Goal: Task Accomplishment & Management: Use online tool/utility

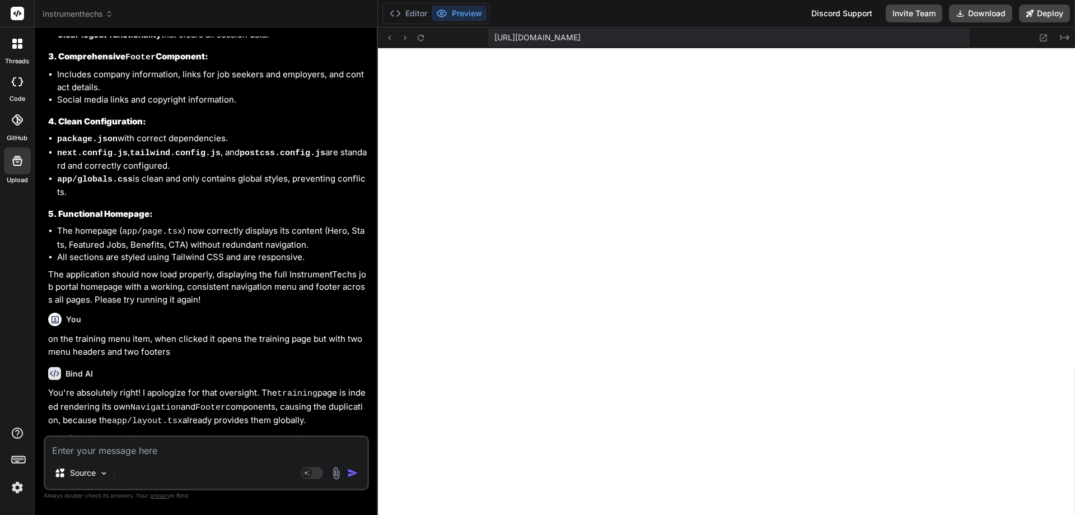
scroll to position [4543, 0]
click at [420, 39] on icon at bounding box center [421, 38] width 10 height 10
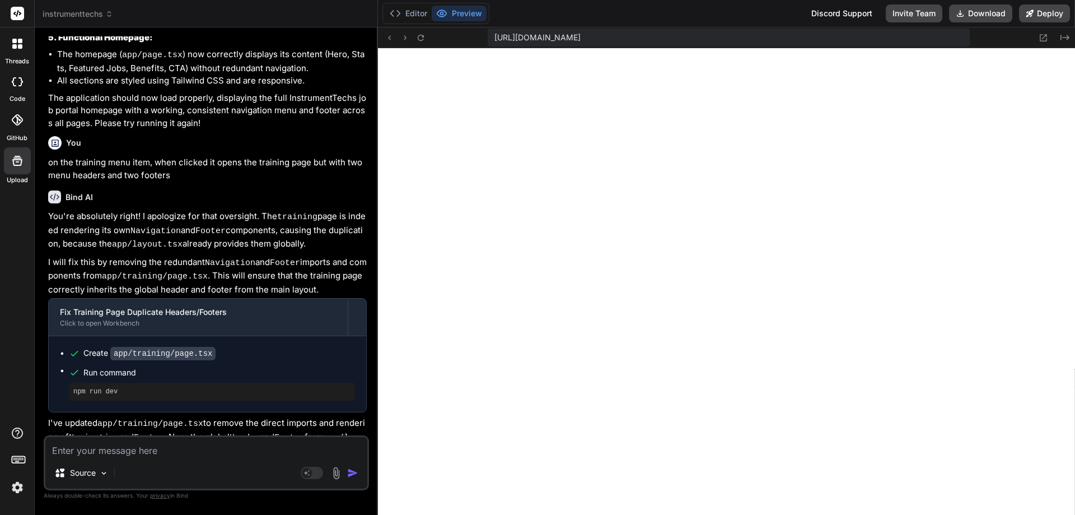
scroll to position [3714, 0]
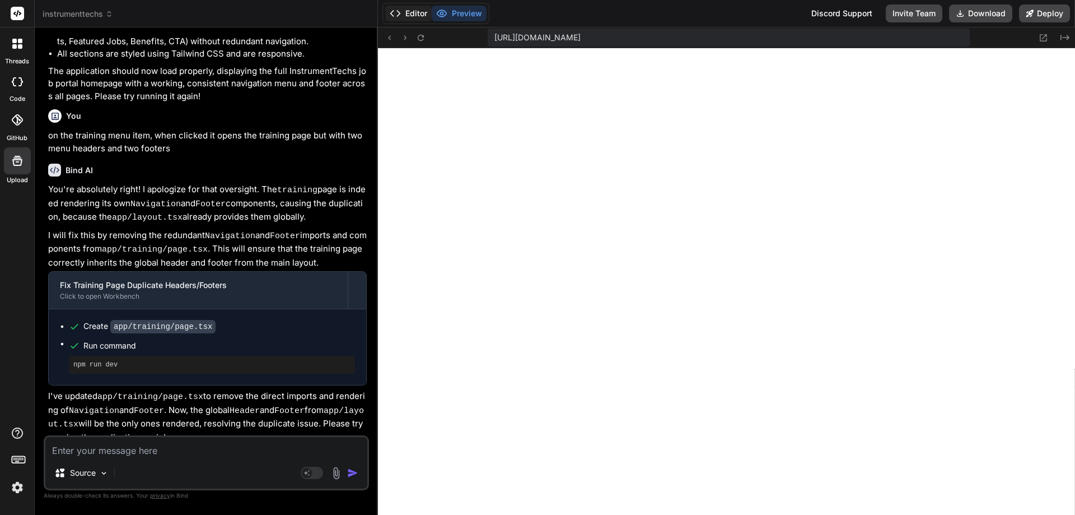
click at [425, 15] on button "Editor" at bounding box center [408, 14] width 46 height 16
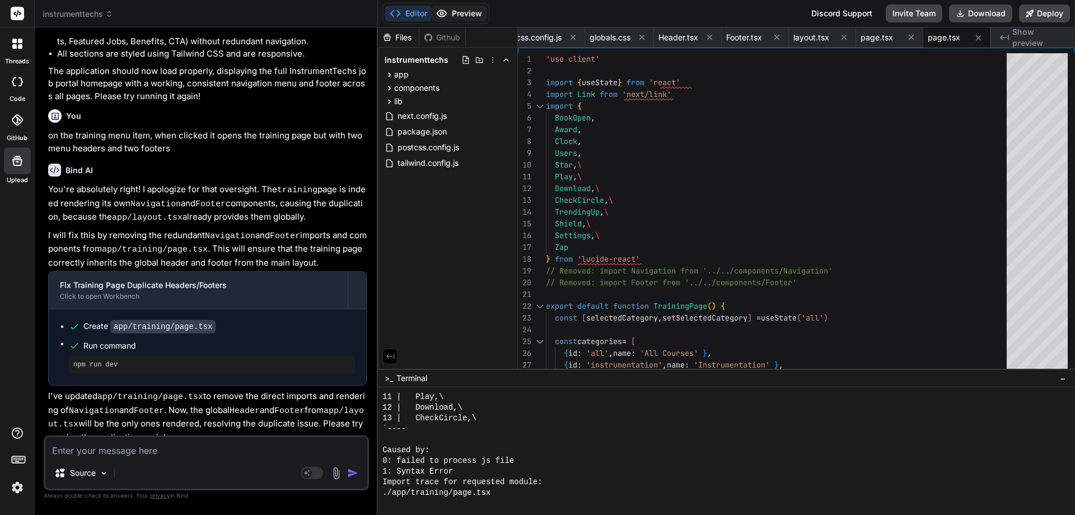
click at [458, 11] on button "Preview" at bounding box center [459, 14] width 55 height 16
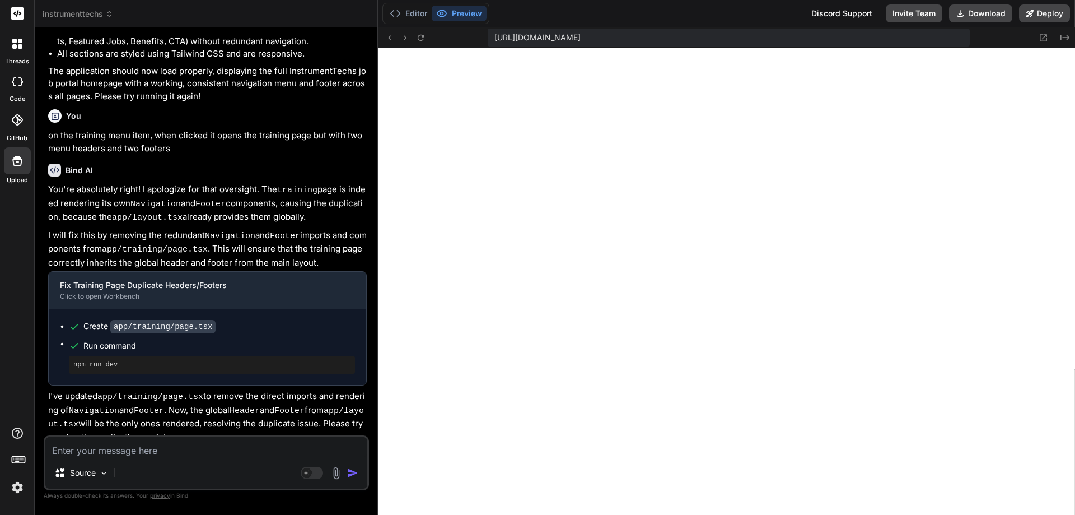
click at [22, 52] on div at bounding box center [18, 44] width 24 height 24
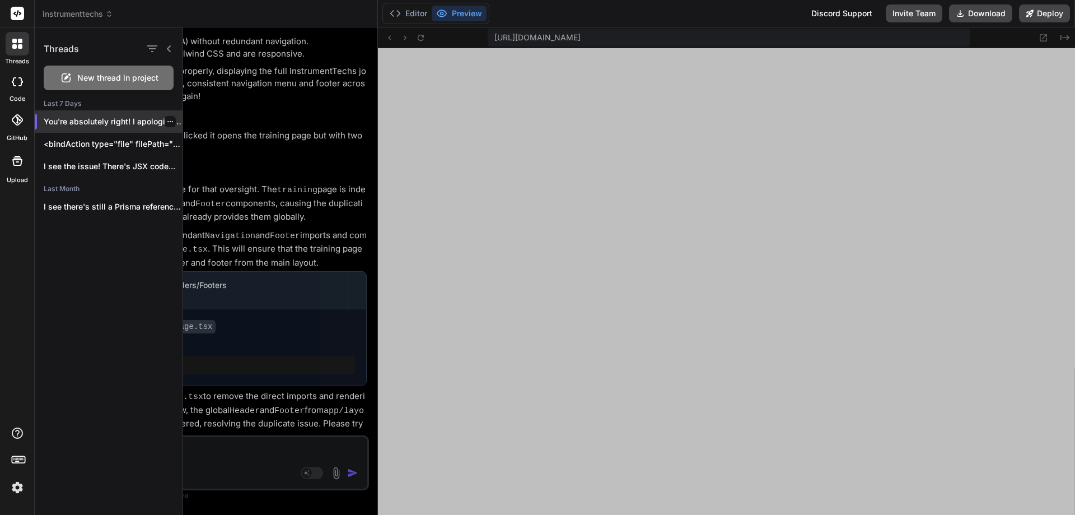
click at [95, 127] on p "You're absolutely right! I apologize for..." at bounding box center [113, 121] width 139 height 11
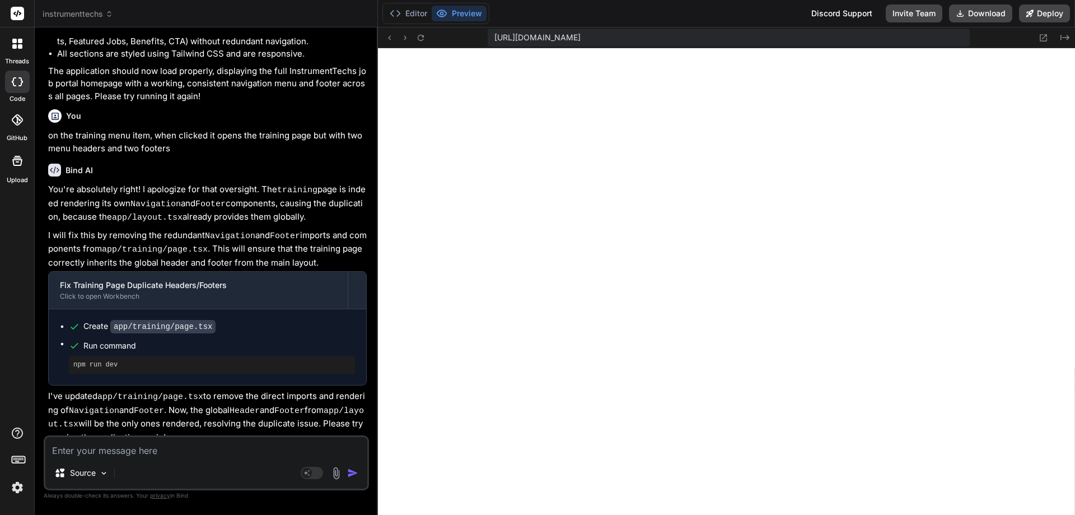
click at [20, 85] on icon at bounding box center [17, 81] width 11 height 9
click at [20, 92] on div at bounding box center [17, 82] width 25 height 22
type textarea "x"
click at [223, 447] on textarea at bounding box center [206, 447] width 322 height 20
paste textarea "./app/training/page.tsx NonErrorEmittedError: (Emitted value instead of an inst…"
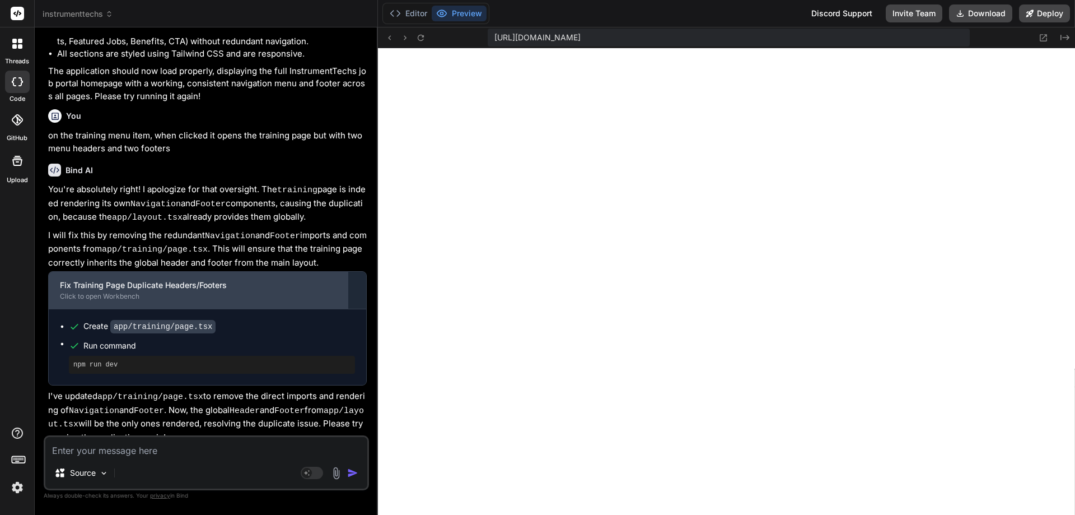
type textarea "./app/training/page.tsx NonErrorEmittedError: (Emitted value instead of an inst…"
type textarea "x"
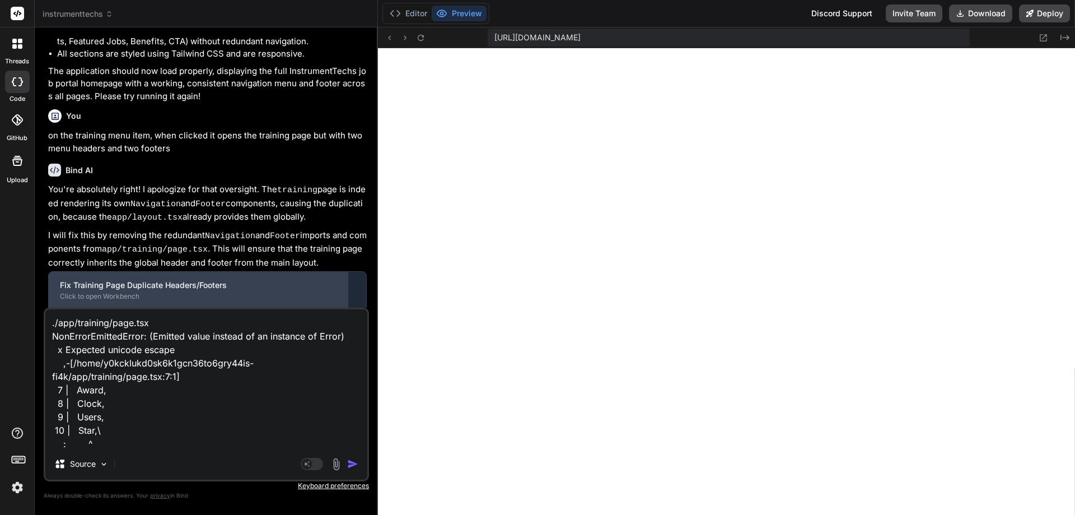
scroll to position [109, 0]
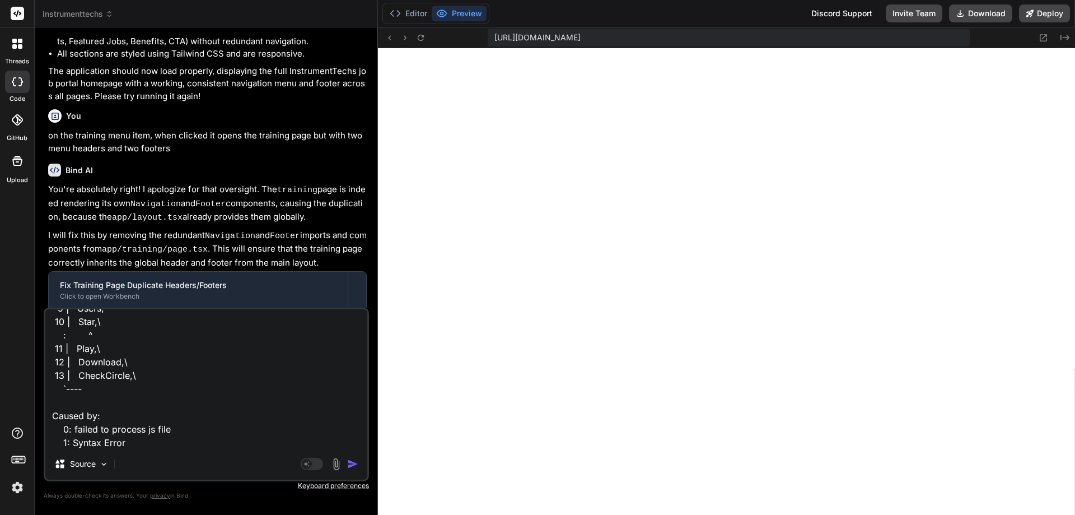
type textarea "./app/training/page.tsx NonErrorEmittedError: (Emitted value instead of an inst…"
click at [351, 466] on img "button" at bounding box center [352, 463] width 11 height 11
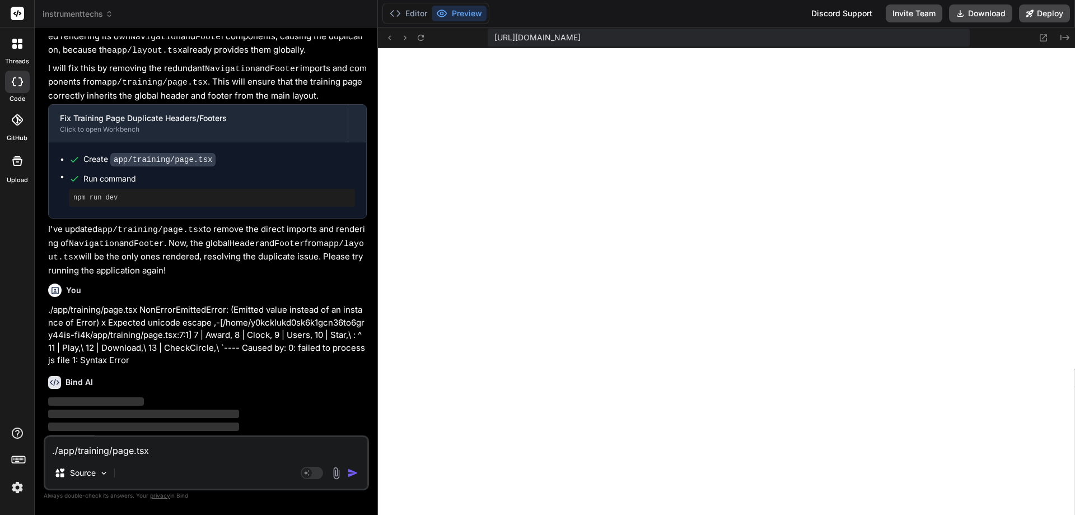
scroll to position [3881, 0]
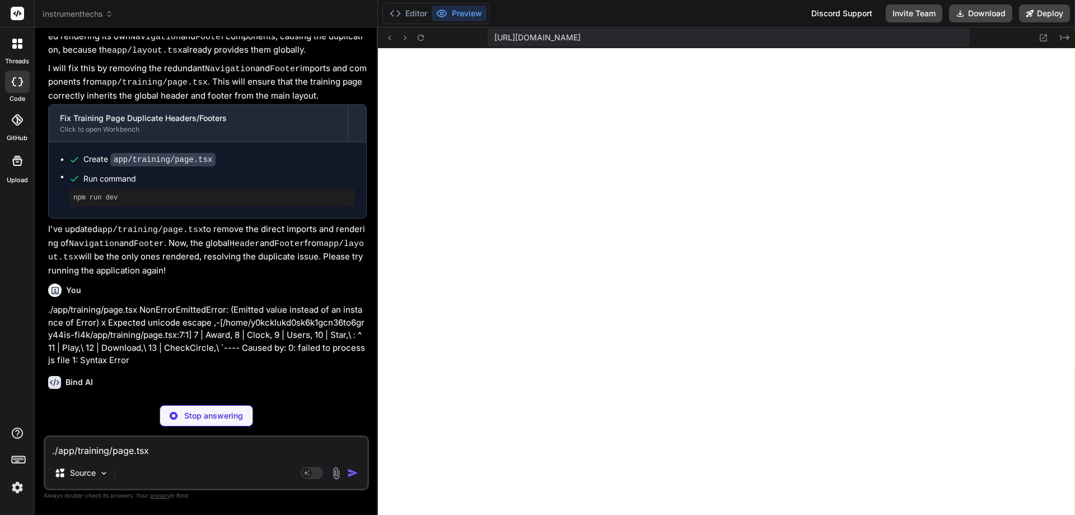
type textarea "x"
type textarea "}"
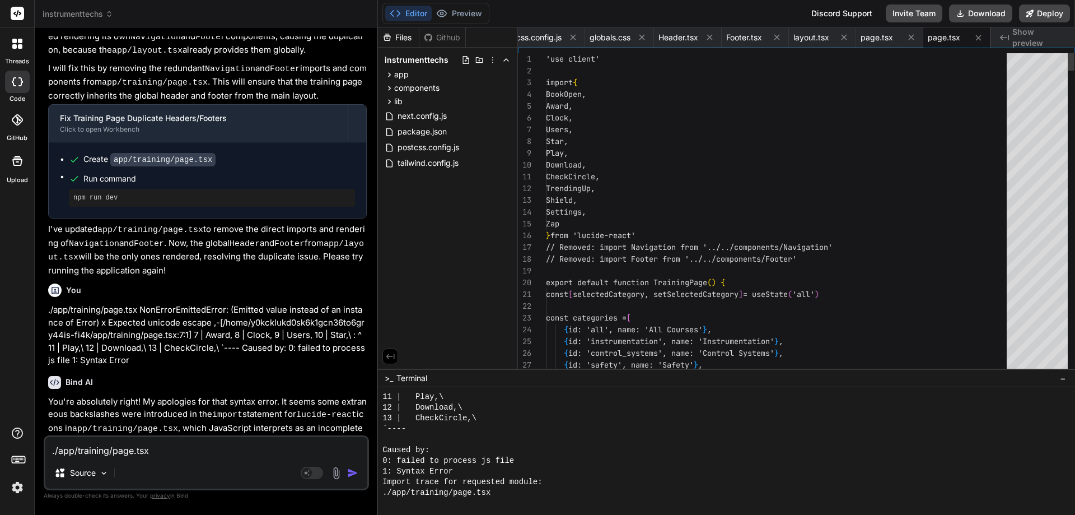
type textarea "x"
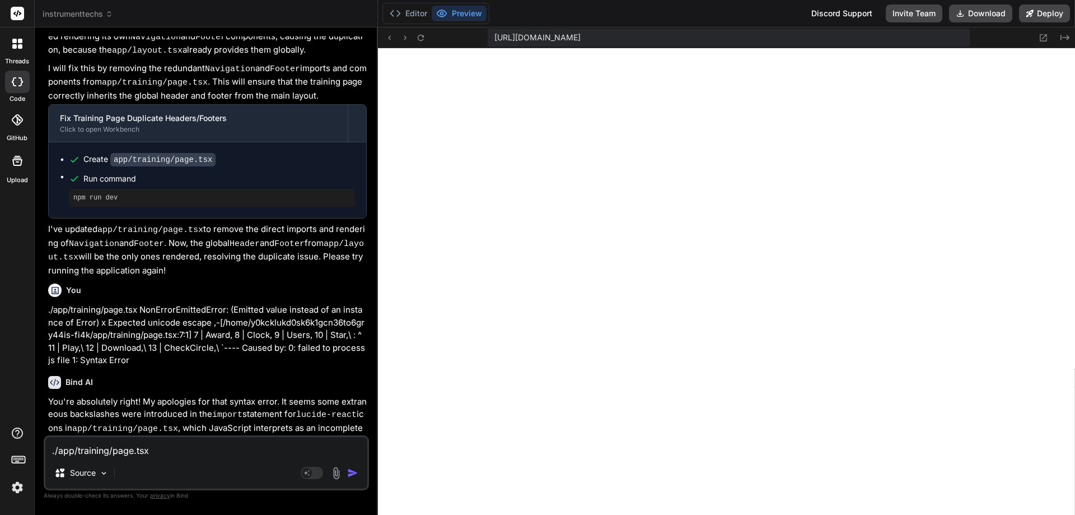
scroll to position [5937, 0]
click at [302, 440] on textarea "./app/training/page.tsx NonErrorEmittedError: (Emitted value instead of an inst…" at bounding box center [206, 447] width 322 height 20
type textarea "c"
type textarea "x"
type textarea "co"
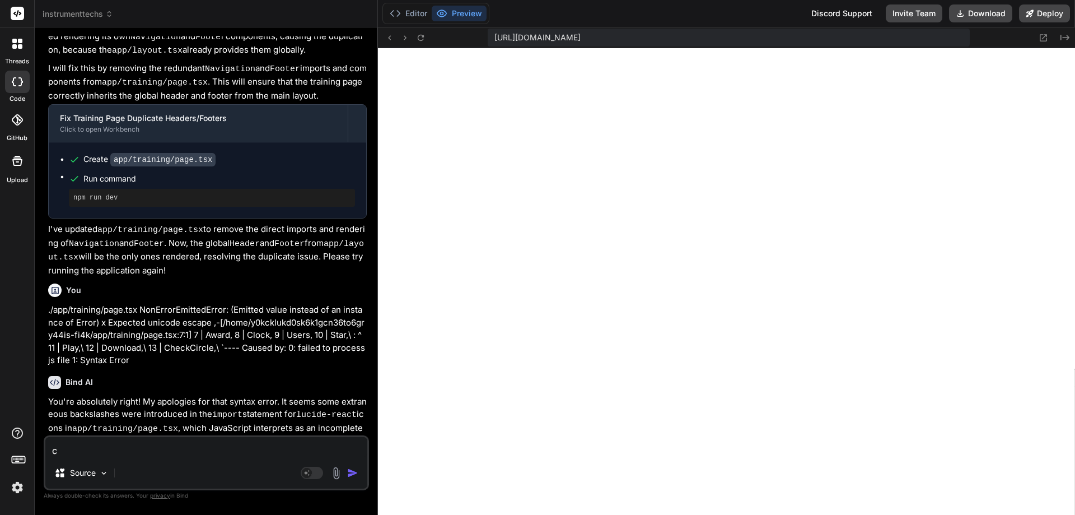
type textarea "x"
type textarea "com"
type textarea "x"
type textarea "comp"
type textarea "x"
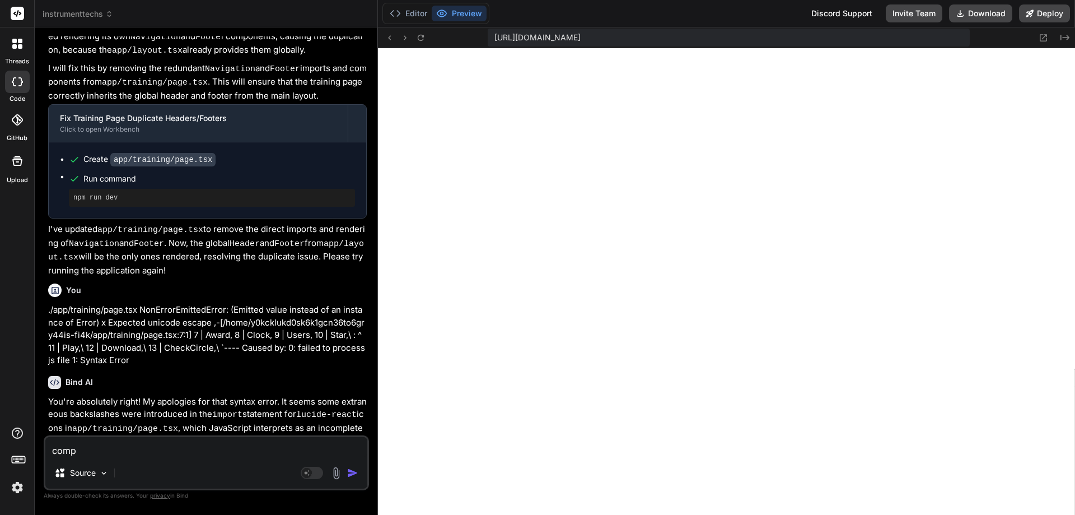
type textarea "compa"
type textarea "x"
type textarea "compan"
type textarea "x"
type textarea "compani"
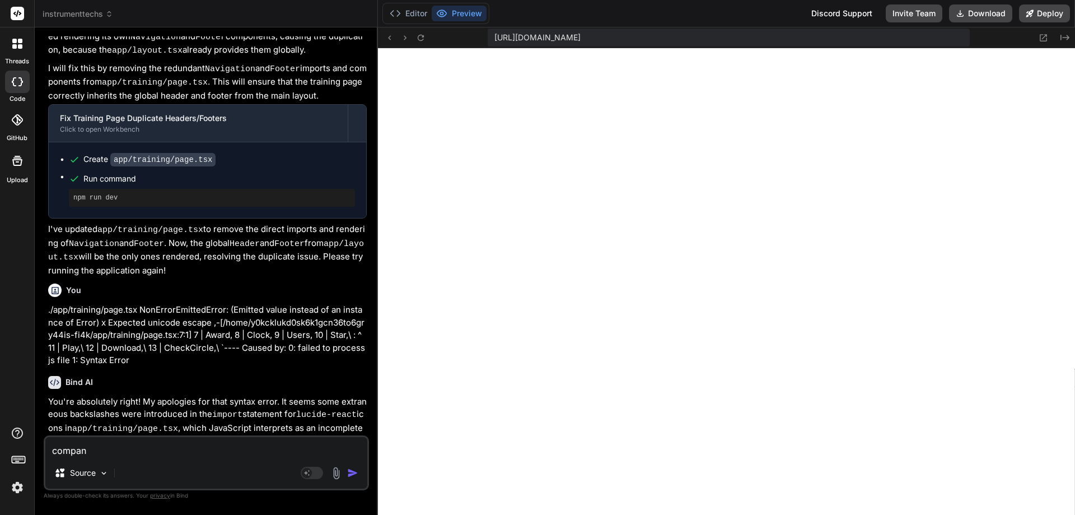
type textarea "x"
type textarea "companie"
type textarea "x"
type textarea "companies"
type textarea "x"
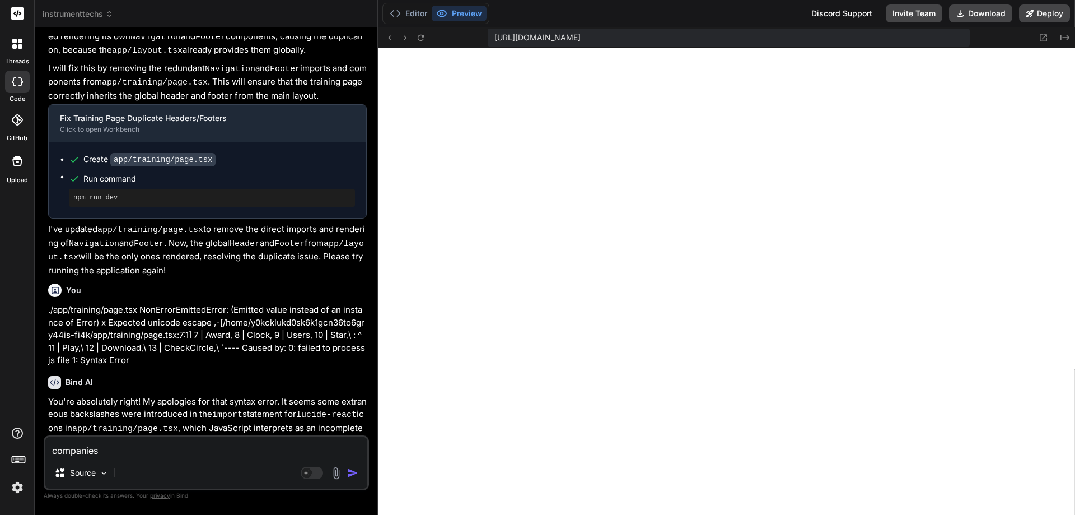
type textarea "companies"
type textarea "x"
type textarea "companies i"
type textarea "x"
type textarea "companies is"
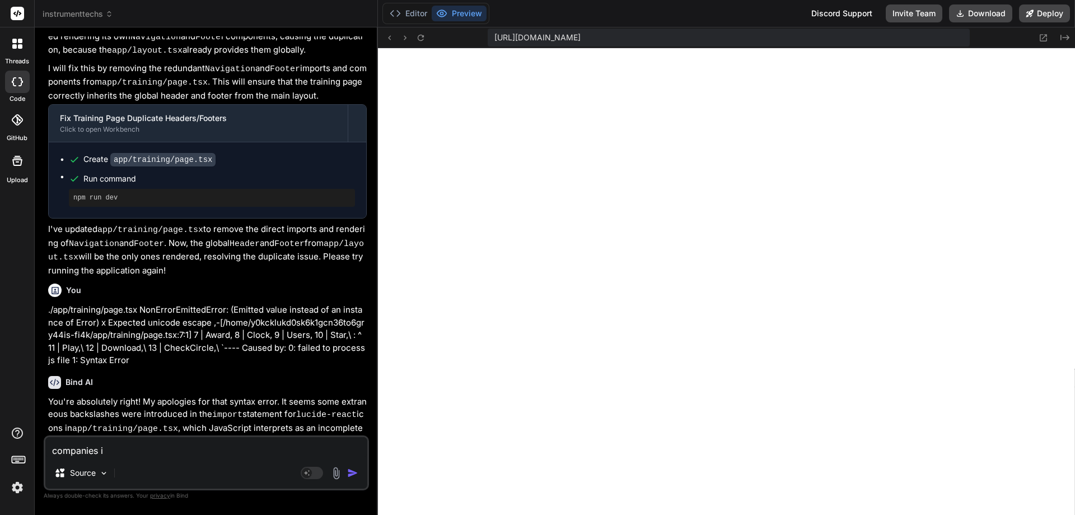
type textarea "x"
type textarea "companies is"
type textarea "x"
type textarea "companies is s"
type textarea "x"
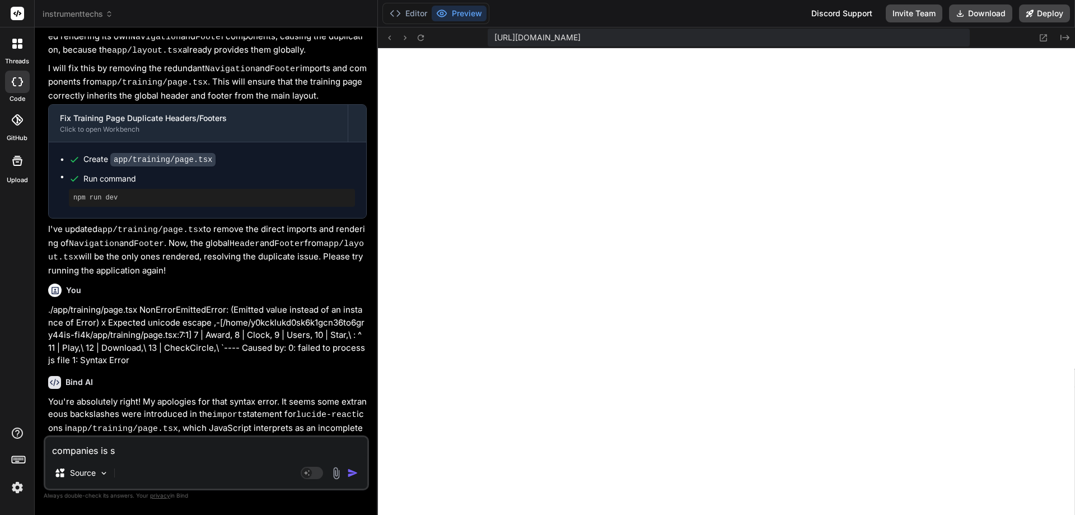
type textarea "companies is sh"
type textarea "x"
type textarea "companies is sho"
type textarea "x"
type textarea "companies is shoe"
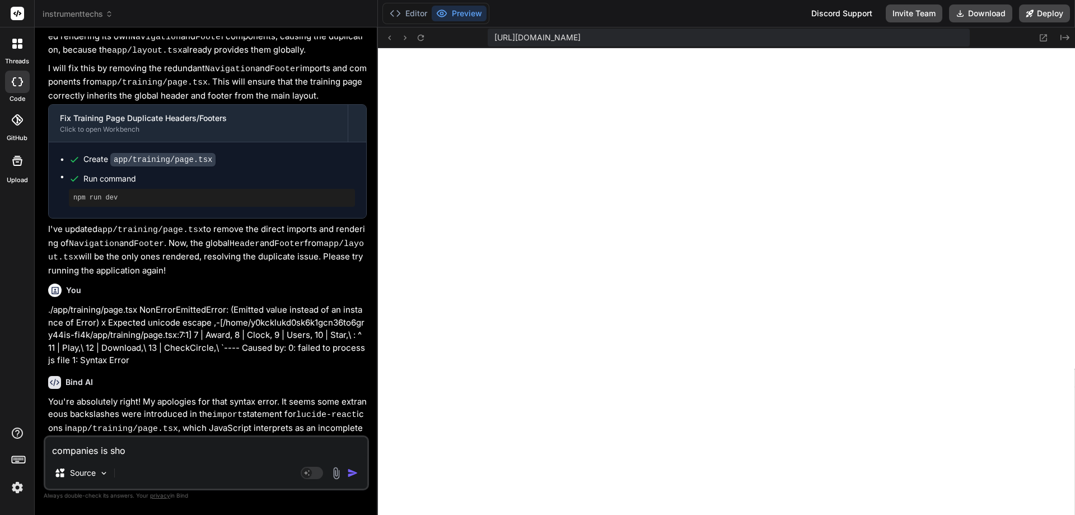
type textarea "x"
type textarea "companies is shoee"
type textarea "x"
type textarea "companies is shoe"
type textarea "x"
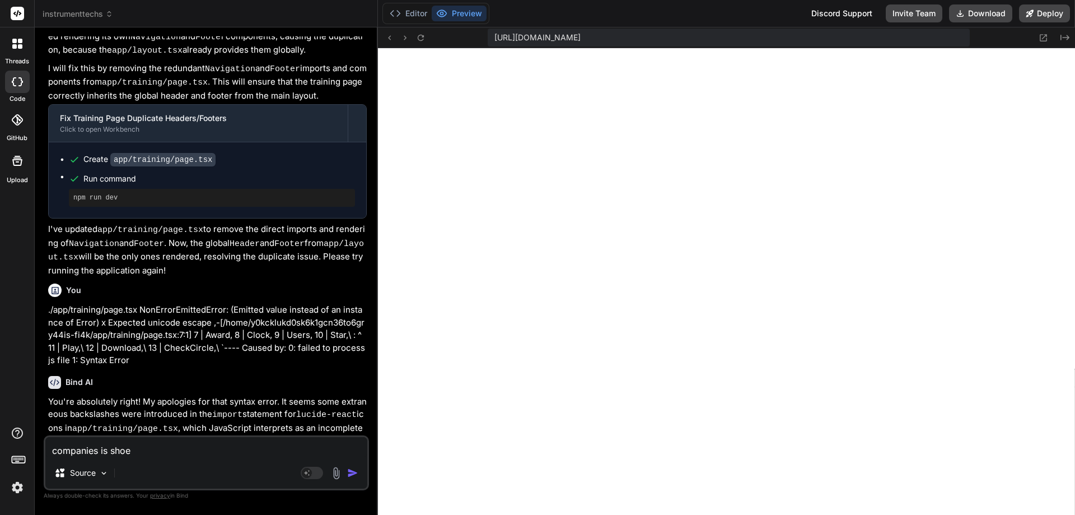
type textarea "companies is sho"
type textarea "x"
type textarea "companies is show"
type textarea "x"
type textarea "companies is showi"
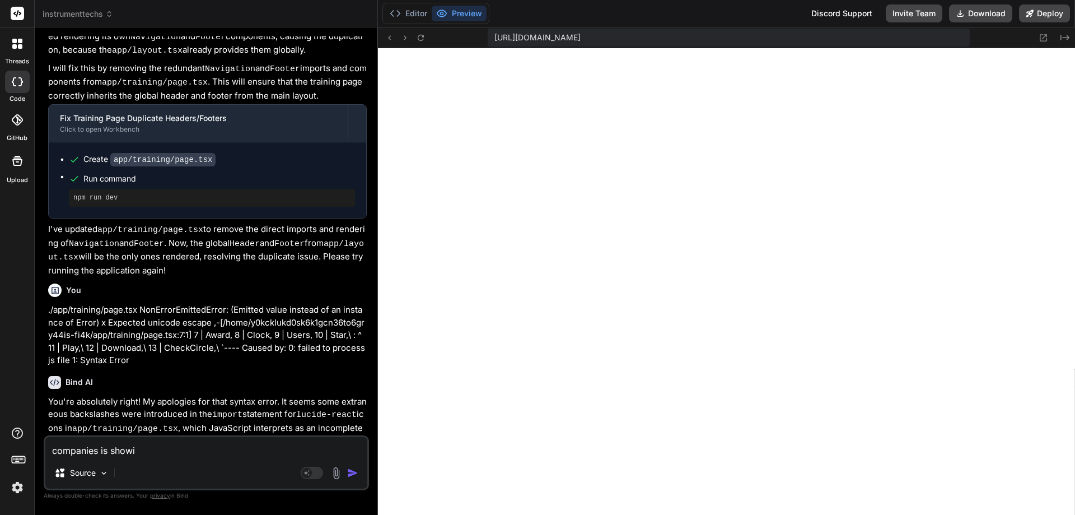
type textarea "x"
type textarea "companies is showin"
type textarea "x"
type textarea "companies is showing"
type textarea "x"
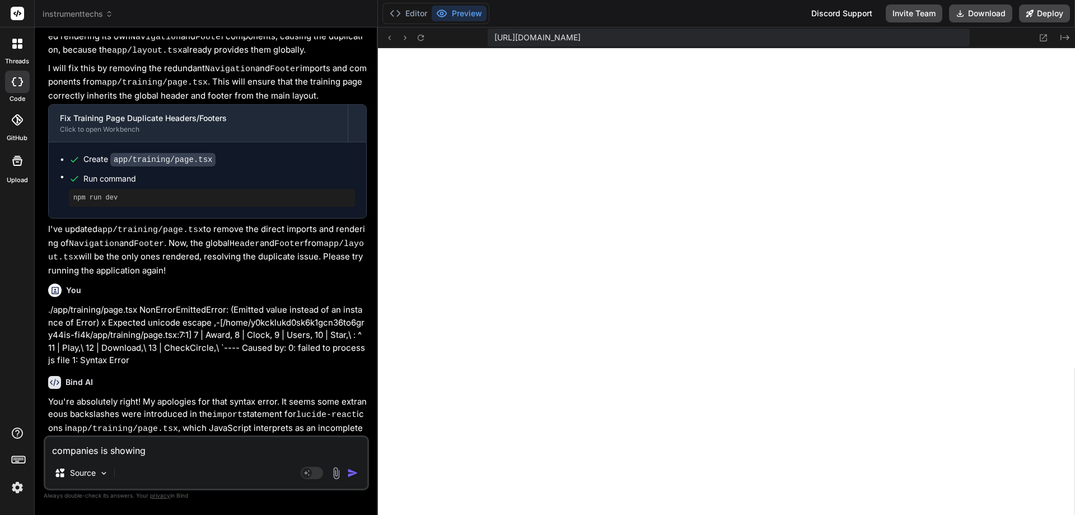
type textarea "companies is showing"
type textarea "x"
type textarea "companies is showing a"
type textarea "x"
type textarea "companies is showing a"
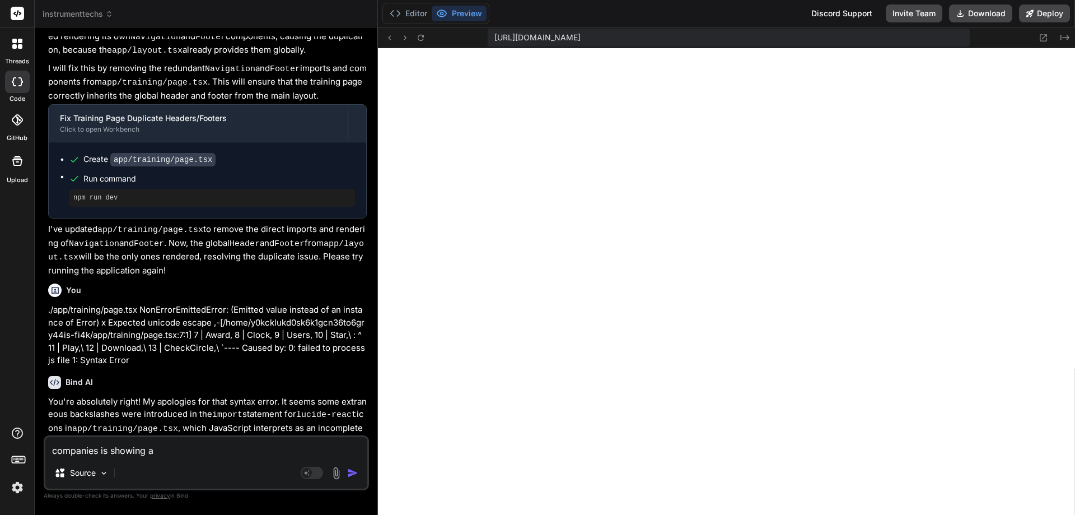
type textarea "x"
type textarea "companies is showing a 4"
type textarea "x"
type textarea "companies is showing a 40"
type textarea "x"
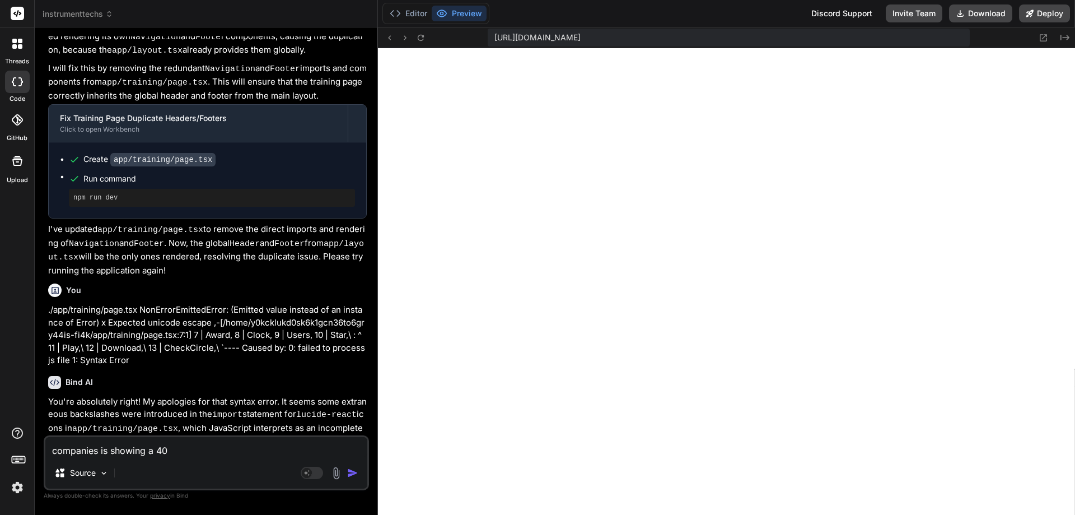
type textarea "companies is showing a 404"
type textarea "x"
type textarea "companies is showing a 404"
type textarea "x"
type textarea "companies is showing a 404 e"
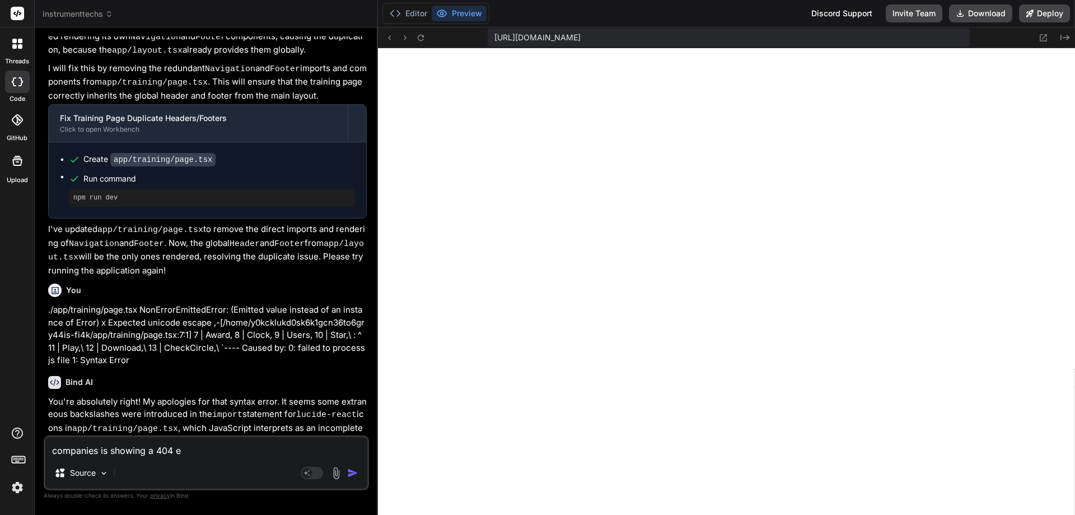
type textarea "x"
type textarea "companies is showing a 404 er"
type textarea "x"
type textarea "companies is showing a 404 err"
type textarea "x"
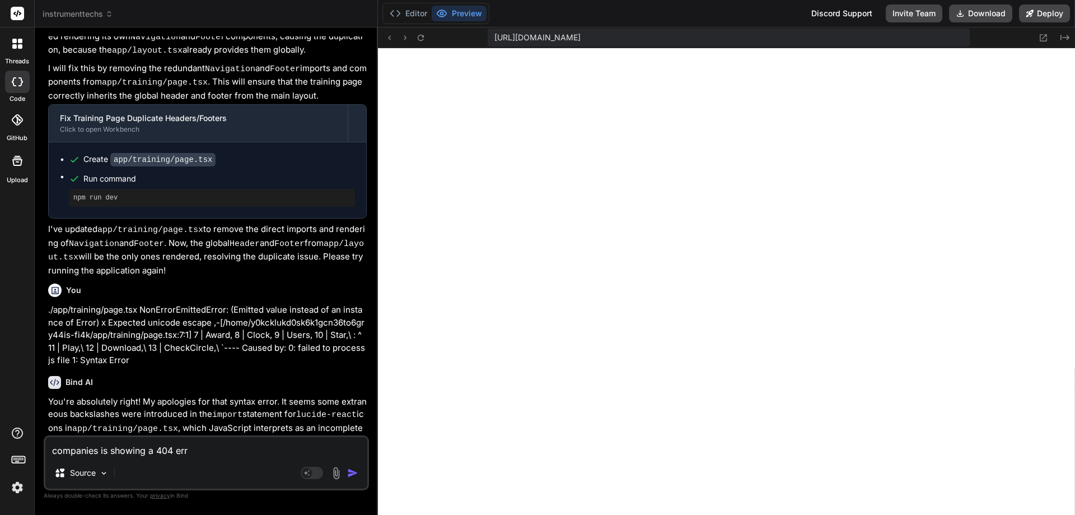
type textarea "companies is showing a 404 erro"
type textarea "x"
type textarea "companies is showing a 404 error"
type textarea "x"
type textarea "companies is showing a 404 error"
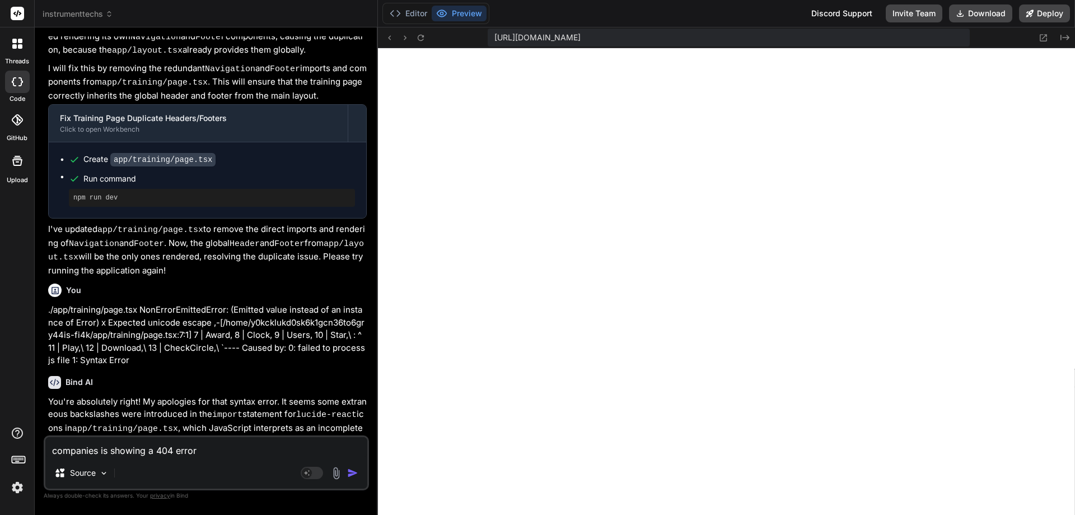
type textarea "x"
type textarea "companies is showing a 404 error p"
type textarea "x"
type textarea "companies is showing a 404 error pa"
type textarea "x"
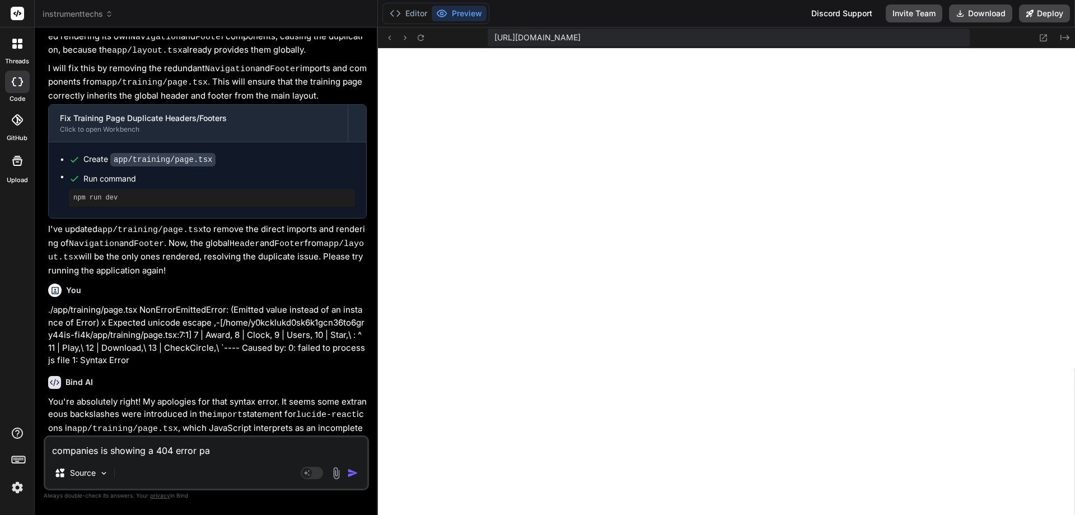
type textarea "companies is showing a 404 error pag"
type textarea "x"
type textarea "companies is showing a 404 error page"
type textarea "x"
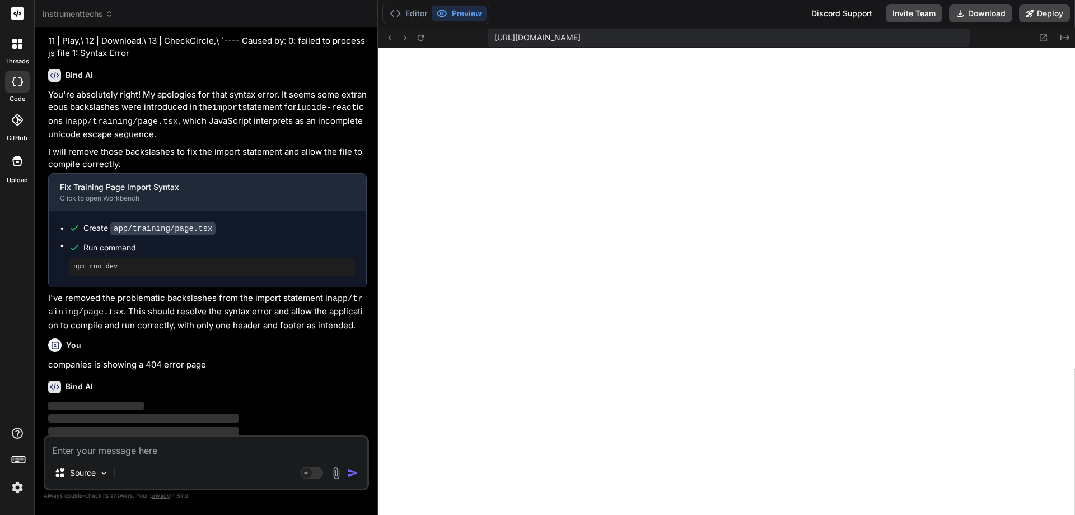
scroll to position [5969, 0]
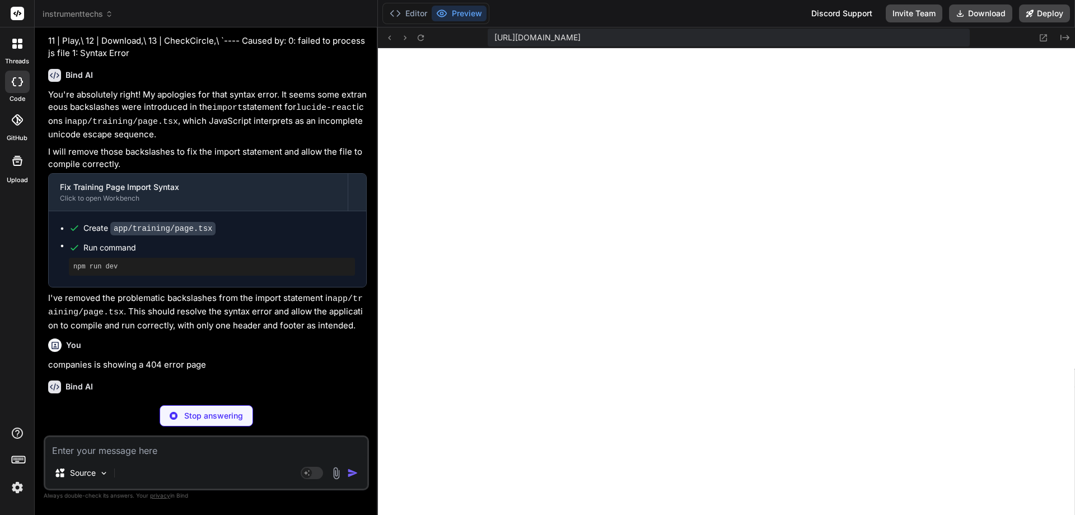
type textarea "x"
type textarea "py-3 rounded-lg font-medium transition-colors"> Load More Companies </button> <…"
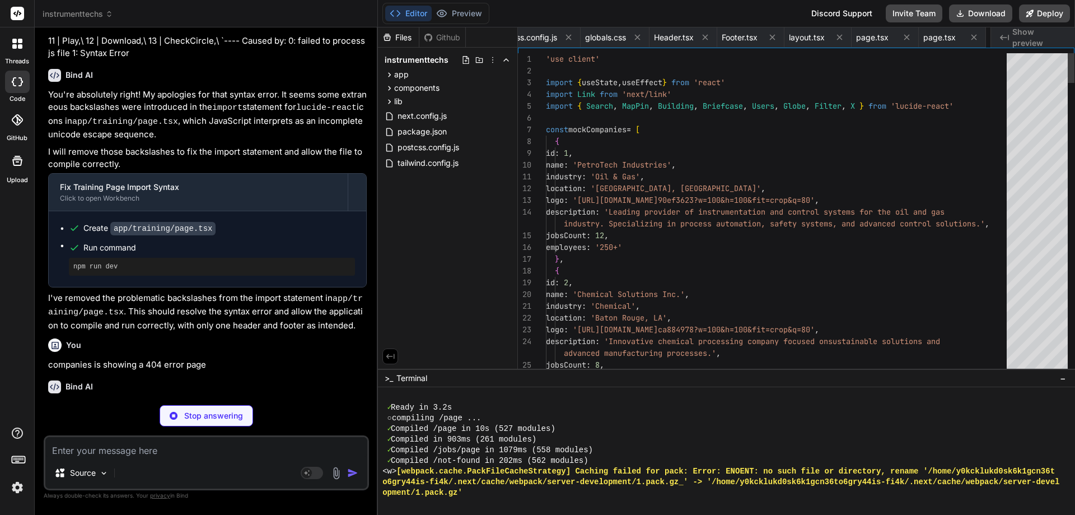
scroll to position [0, 338]
type textarea "x"
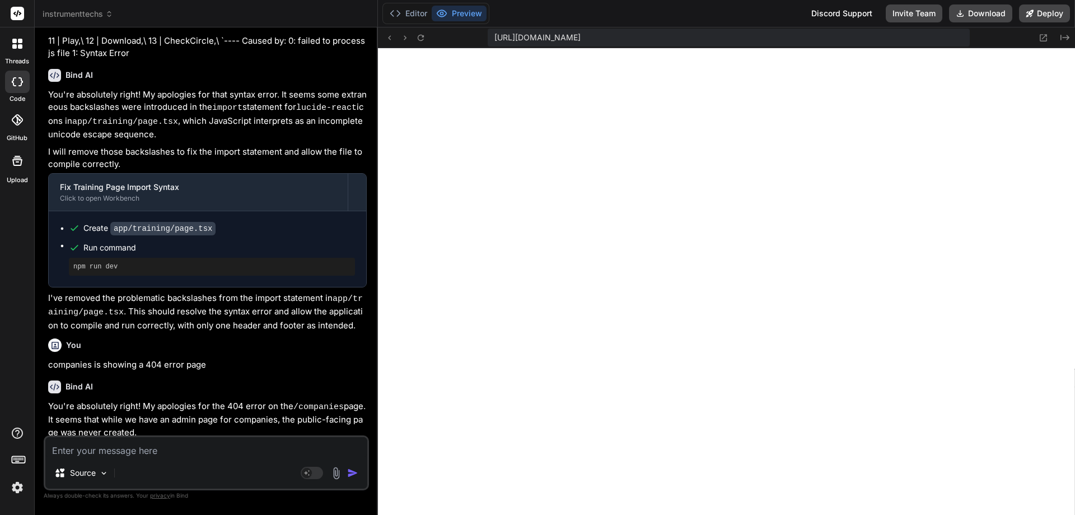
scroll to position [7214, 0]
click at [174, 451] on textarea at bounding box center [206, 447] width 322 height 20
paste textarea "Unhandled Runtime Error ReferenceError: useState is not defined Source app/trai…"
type textarea "Unhandled Runtime Error ReferenceError: useState is not defined Source app/trai…"
type textarea "x"
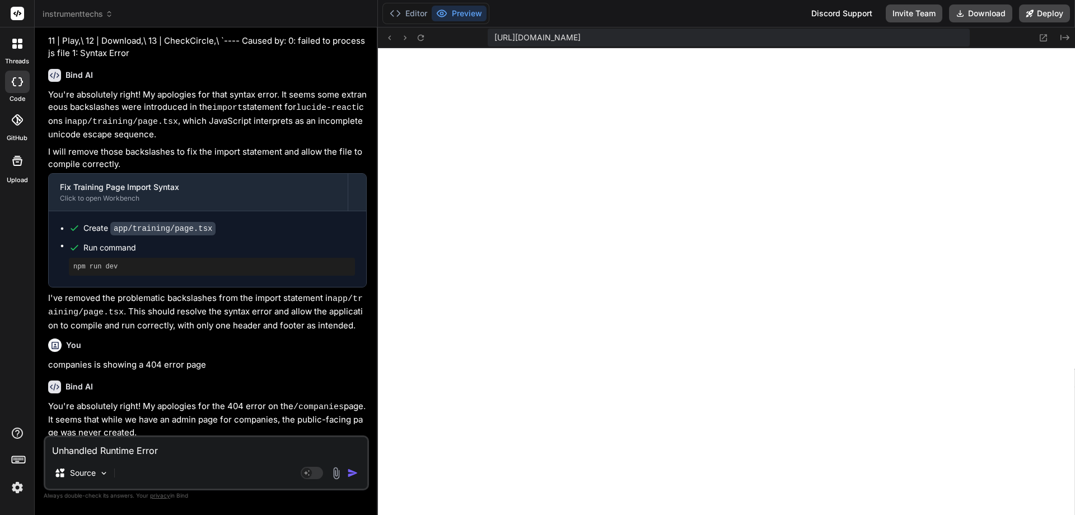
scroll to position [41, 0]
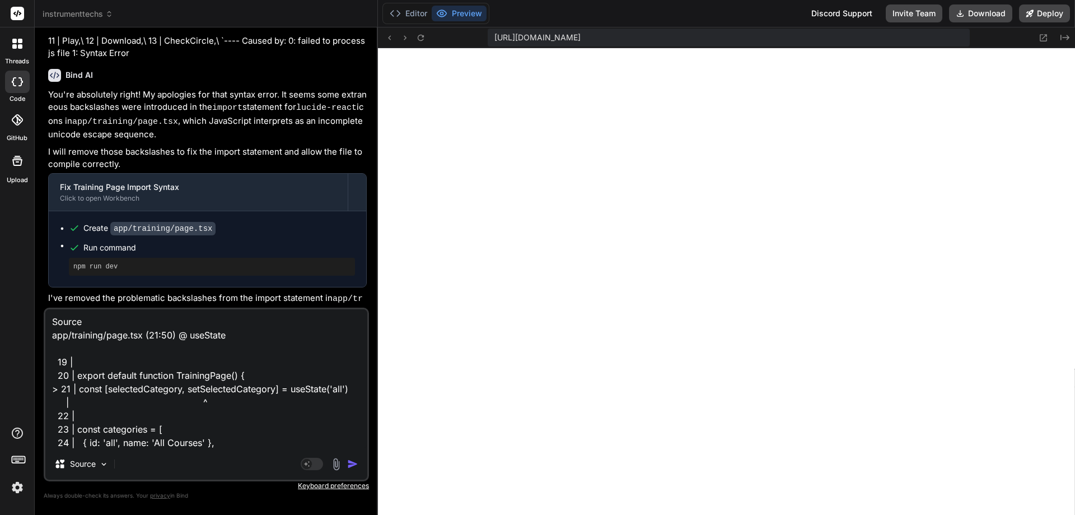
type textarea "Unhandled Runtime Error ReferenceError: useState is not defined Source app/trai…"
click at [350, 469] on div "Agent Mode. When this toggle is activated, AI automatically makes decisions, re…" at bounding box center [330, 463] width 64 height 13
click at [351, 464] on img "button" at bounding box center [352, 463] width 11 height 11
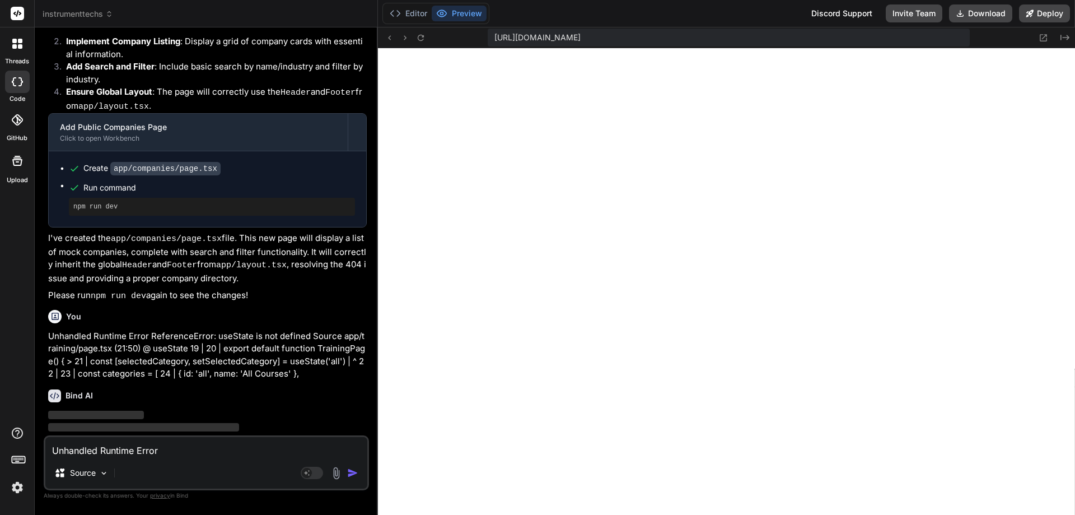
scroll to position [4680, 0]
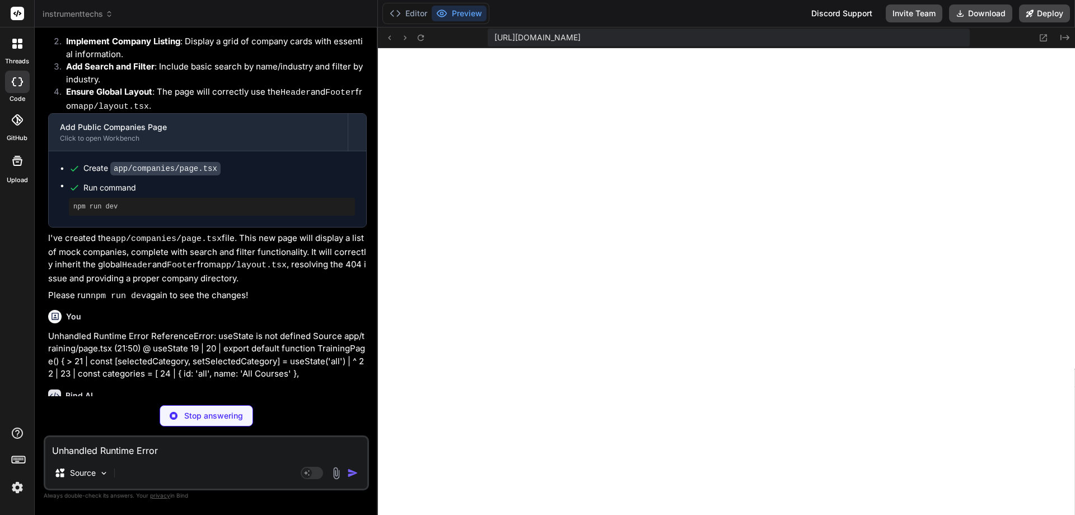
type textarea "x"
type textarea ") }"
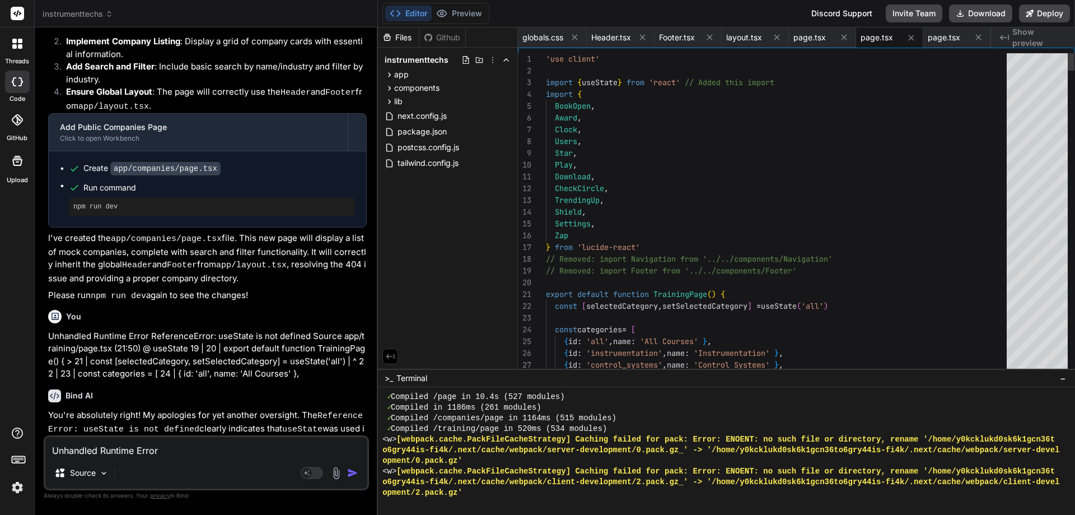
type textarea "x"
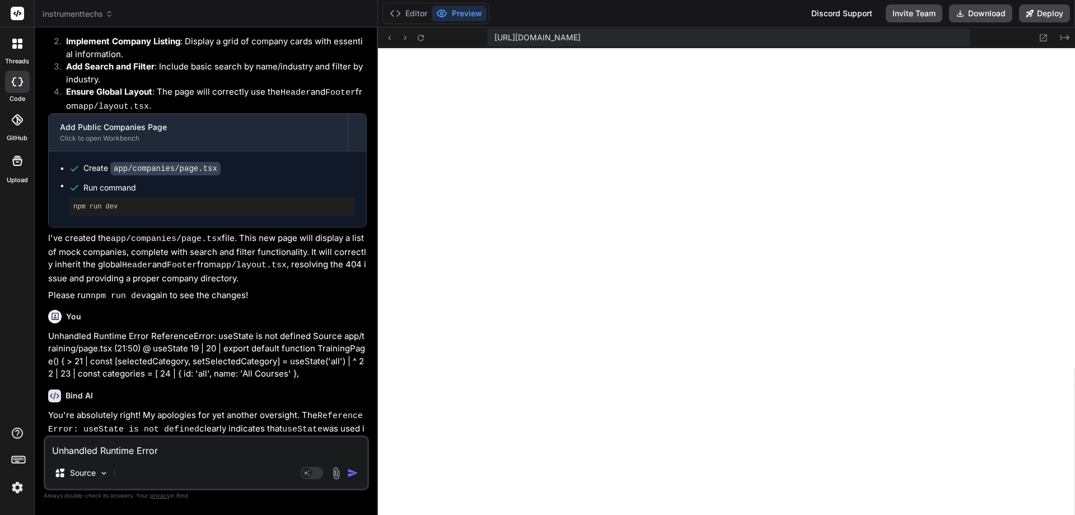
scroll to position [8405, 0]
click at [241, 449] on textarea "Unhandled Runtime Error ReferenceError: useState is not defined Source app/trai…" at bounding box center [206, 447] width 322 height 20
paste textarea "1 of 1 unhandled error Unhandled Runtime Error ReferenceError: Link is not defi…"
type textarea "1 of 1 unhandled error Unhandled Runtime Error ReferenceError: Link is not defi…"
type textarea "x"
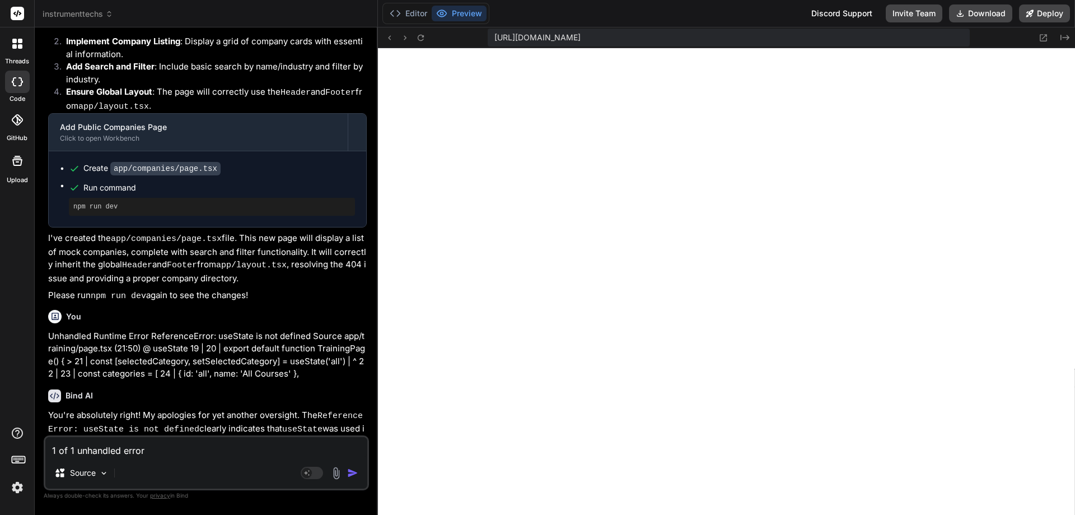
scroll to position [95, 0]
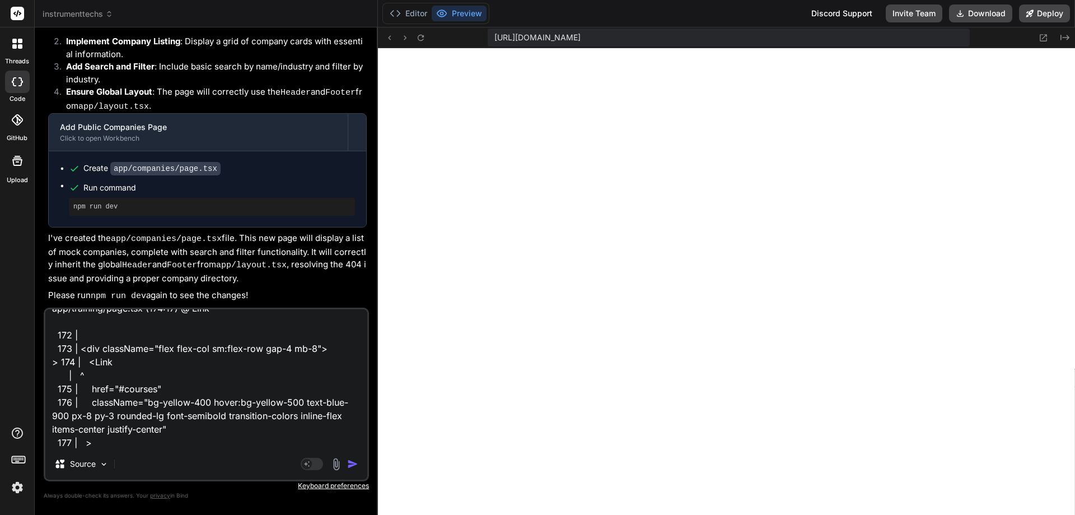
type textarea "1 of 1 unhandled error Unhandled Runtime Error ReferenceError: Link is not defi…"
click at [356, 466] on img "button" at bounding box center [352, 463] width 11 height 11
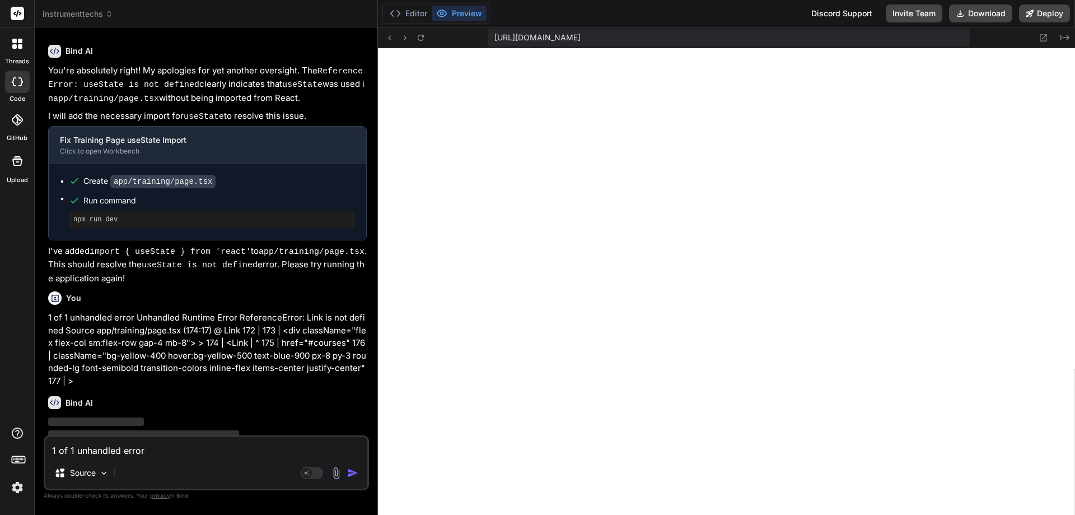
scroll to position [5024, 0]
type textarea "x"
type textarea "</div> ) }"
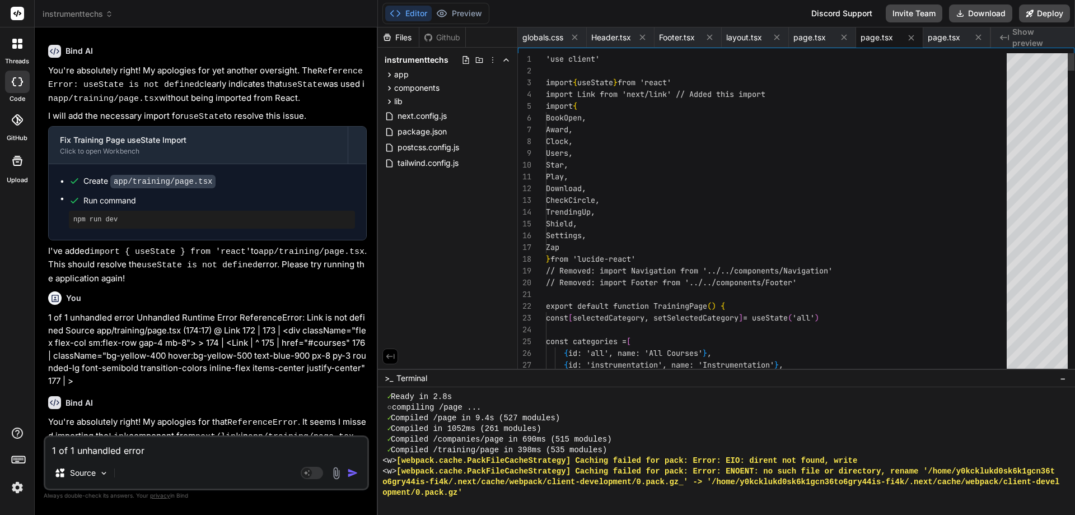
type textarea "x"
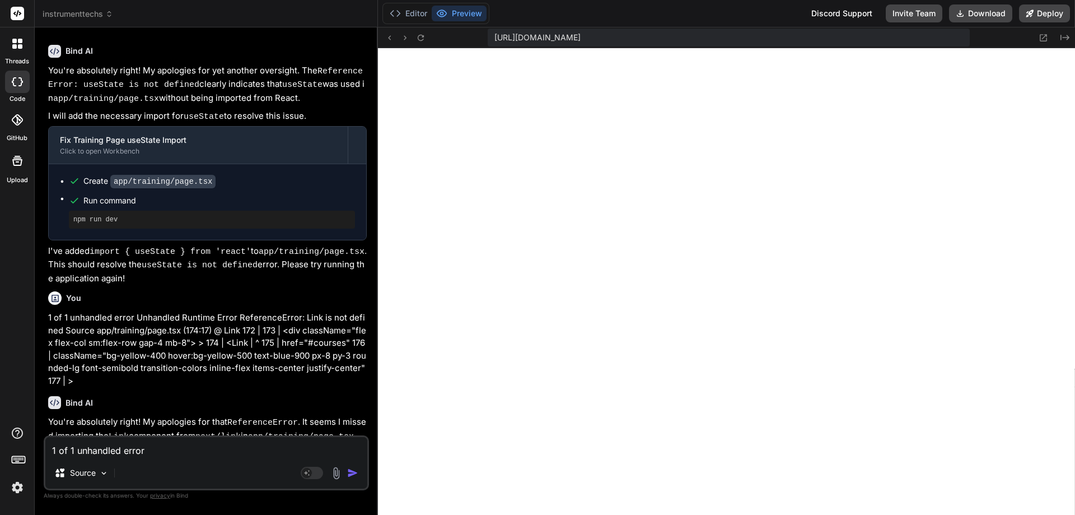
scroll to position [9778, 0]
click at [385, 39] on icon at bounding box center [390, 38] width 10 height 10
click at [404, 16] on button "Editor" at bounding box center [408, 14] width 46 height 16
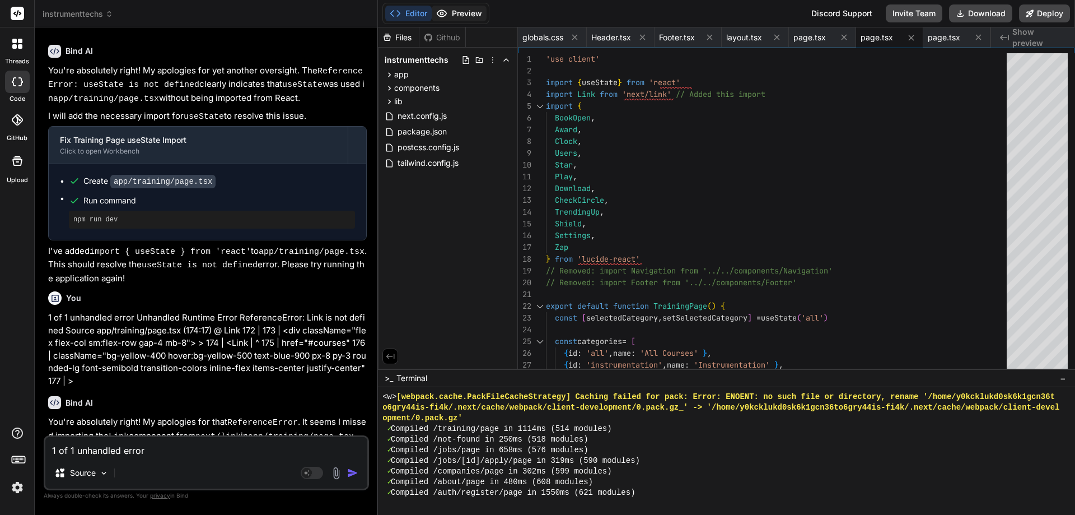
click at [460, 16] on button "Preview" at bounding box center [459, 14] width 55 height 16
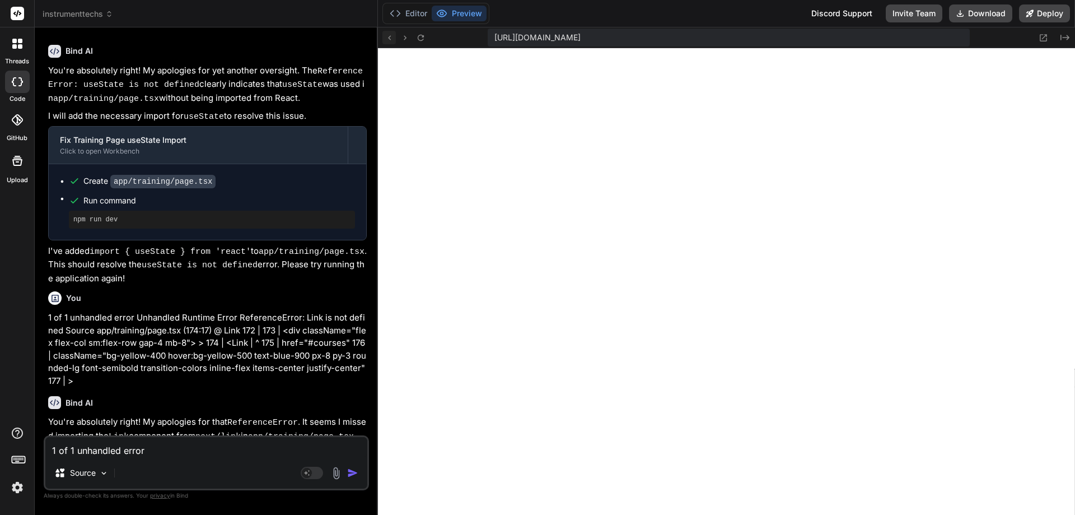
click at [387, 41] on icon at bounding box center [390, 38] width 10 height 10
click at [301, 442] on textarea "1 of 1 unhandled error Unhandled Runtime Error ReferenceError: Link is not defi…" at bounding box center [206, 447] width 322 height 20
type textarea "t"
type textarea "x"
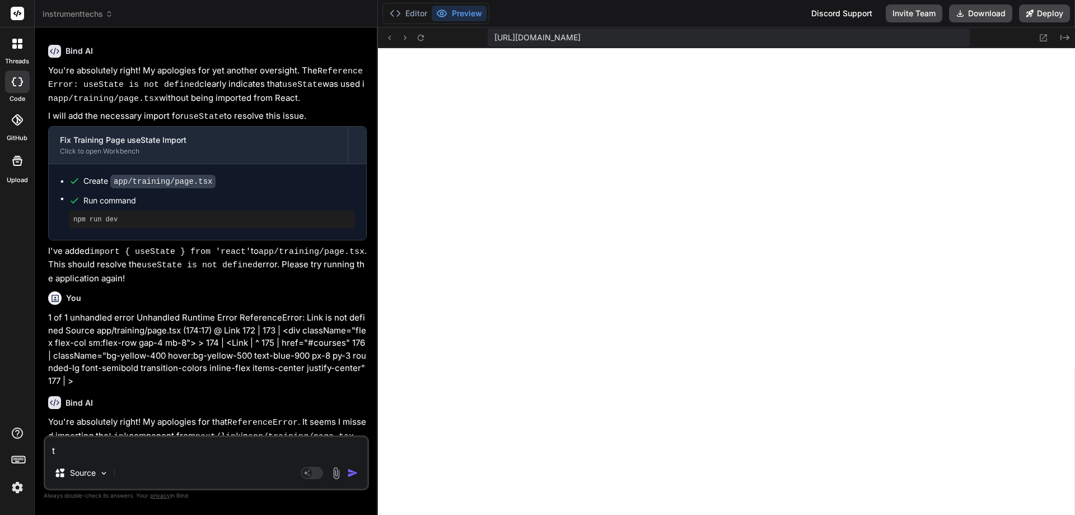
type textarea "th"
type textarea "x"
type textarea "the"
type textarea "x"
type textarea "the"
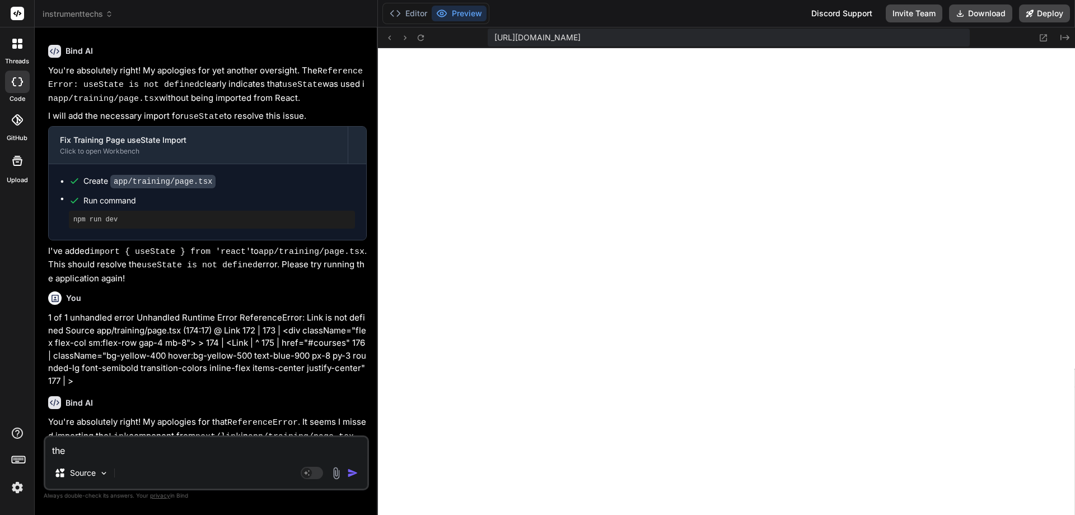
type textarea "x"
type textarea "the d"
type textarea "x"
type textarea "the da"
type textarea "x"
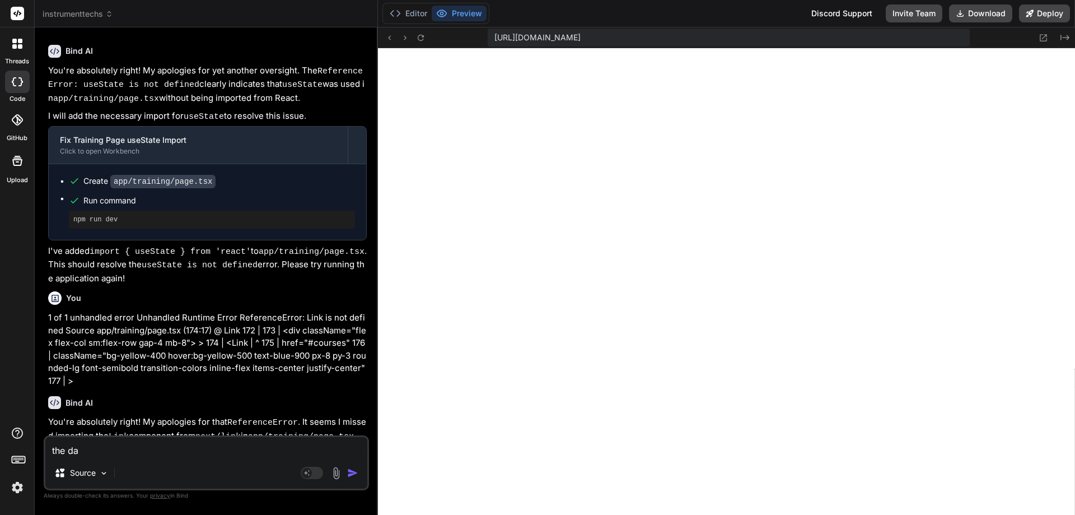
type textarea "the das"
type textarea "x"
type textarea "the dash"
type textarea "x"
type textarea "the dashb"
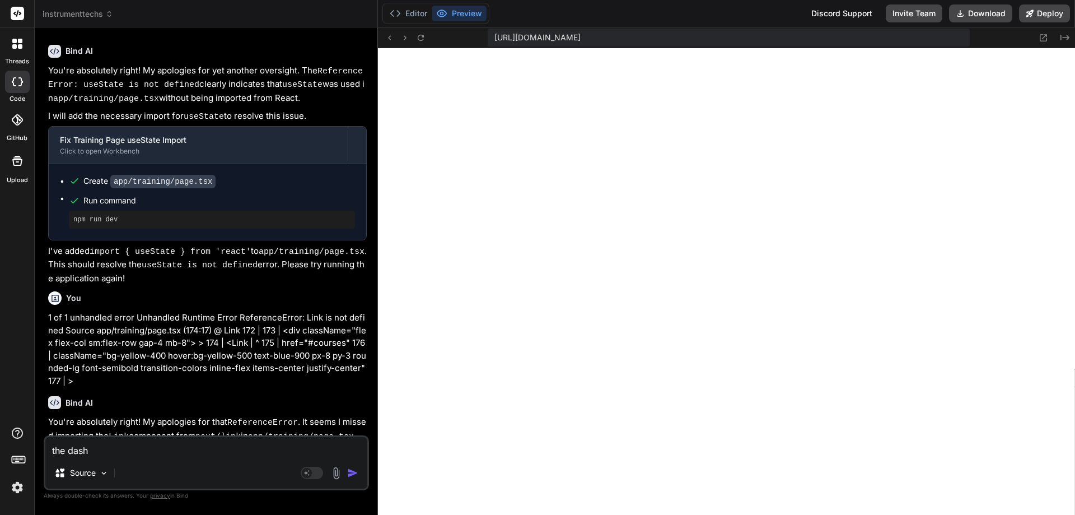
type textarea "x"
type textarea "the dashbo"
type textarea "x"
type textarea "the dashboa"
type textarea "x"
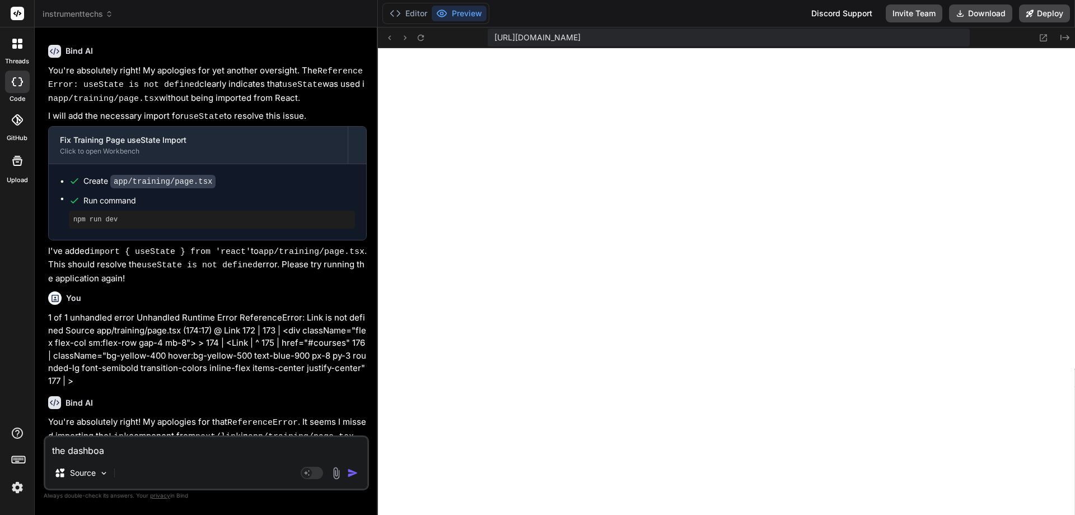
type textarea "the dashboar"
type textarea "x"
type textarea "the dashboard"
type textarea "x"
type textarea "the dashboard"
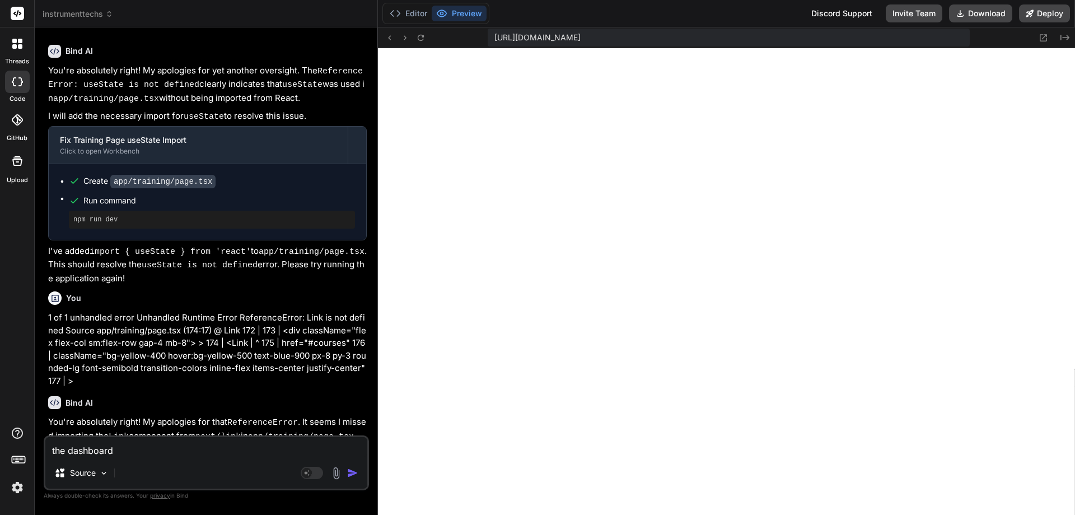
type textarea "x"
type textarea "the dashboard i"
type textarea "x"
type textarea "the dashboard is"
type textarea "x"
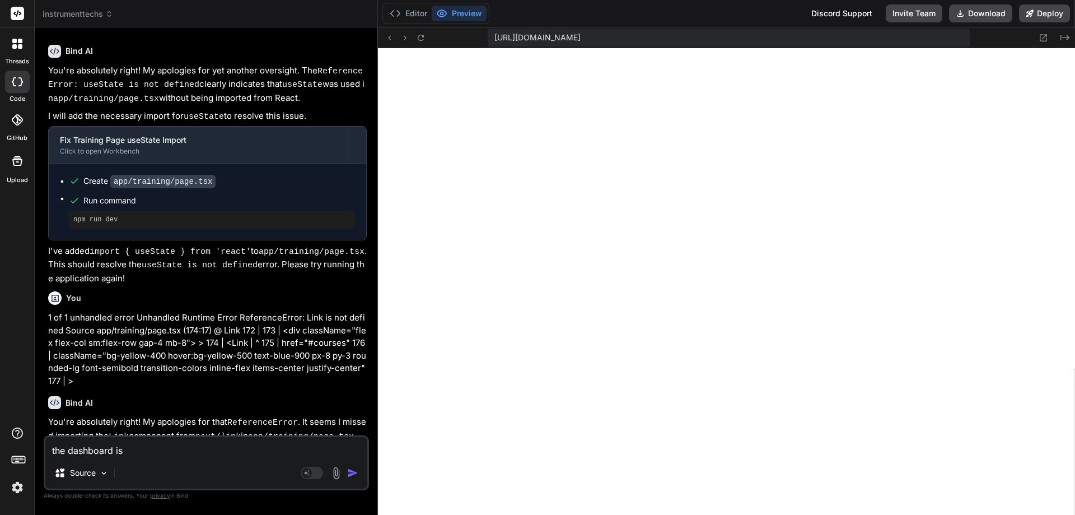
type textarea "the dashboard is"
type textarea "x"
type textarea "the dashboard is s"
type textarea "x"
type textarea "the dashboard is sh"
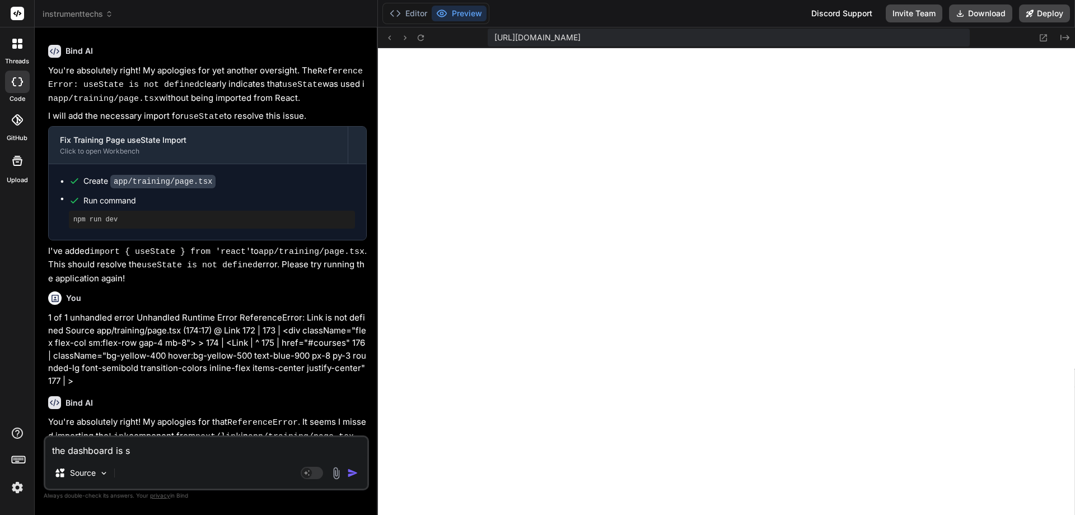
type textarea "x"
type textarea "the dashboard is sho"
type textarea "x"
type textarea "the dashboard is show"
type textarea "x"
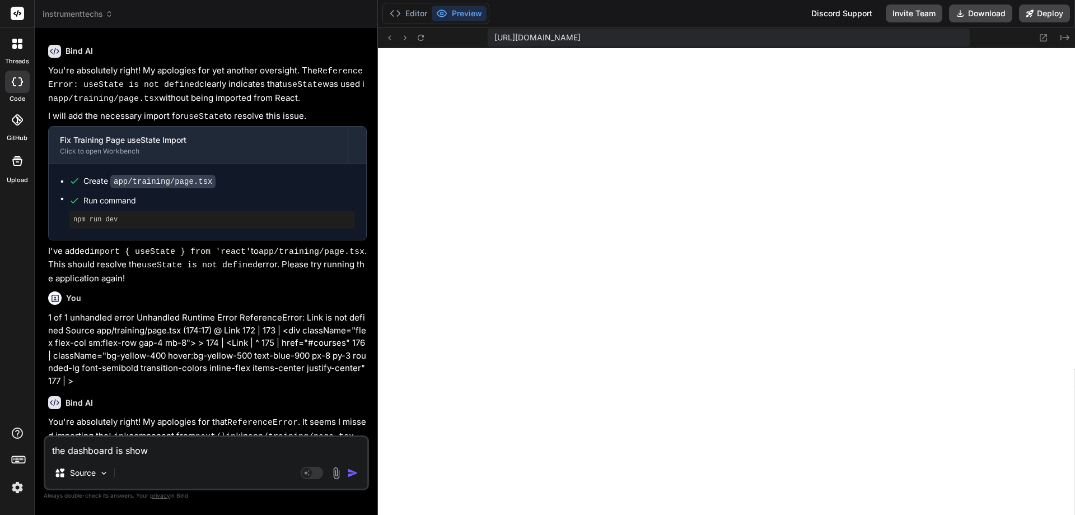
type textarea "the dashboard is showi"
type textarea "x"
type textarea "the dashboard is showin"
type textarea "x"
type textarea "the dashboard is showing"
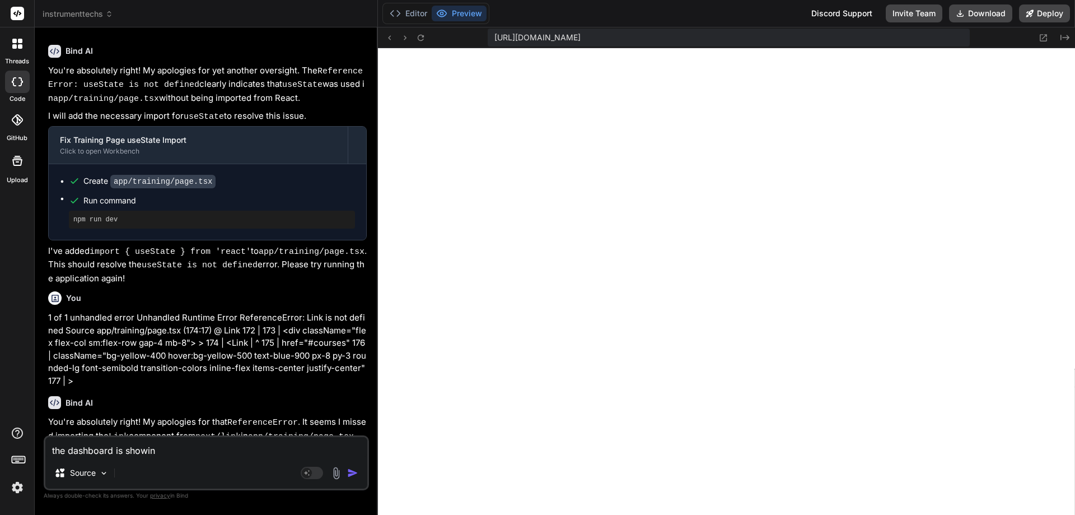
type textarea "x"
type textarea "the dashboard is showing"
type textarea "x"
type textarea "the dashboard is showing t"
type textarea "x"
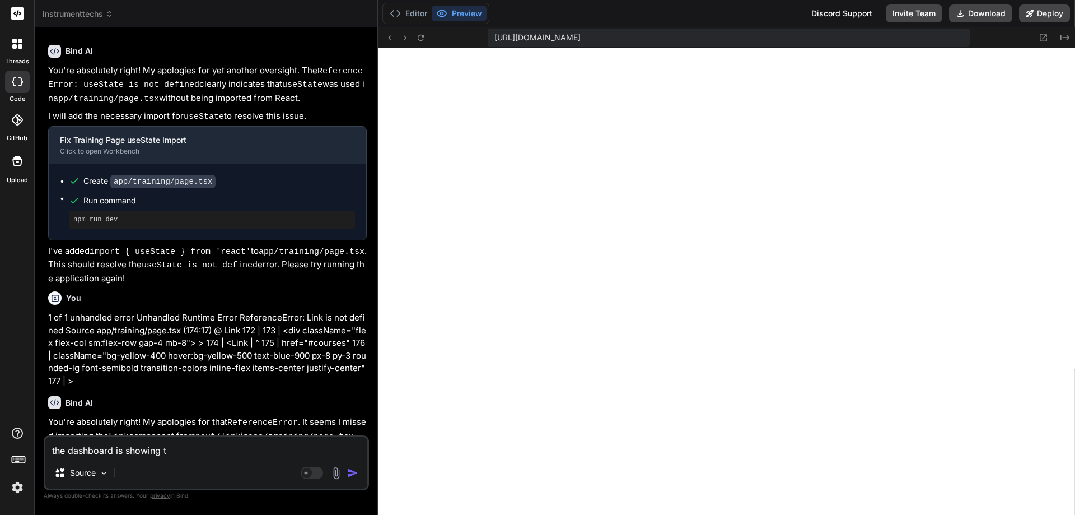
type textarea "the dashboard is showing to"
type textarea "x"
type textarea "the dashboard is showing to"
type textarea "x"
type textarea "the dashboard is showing to m"
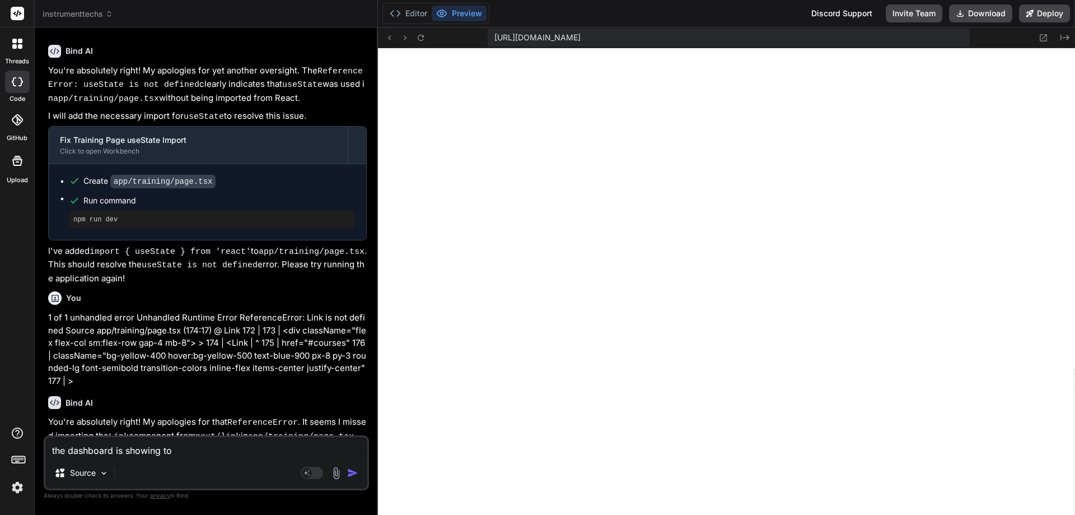
type textarea "x"
type textarea "the dashboard is showing to me"
type textarea "x"
type textarea "the dashboard is showing to men"
type textarea "x"
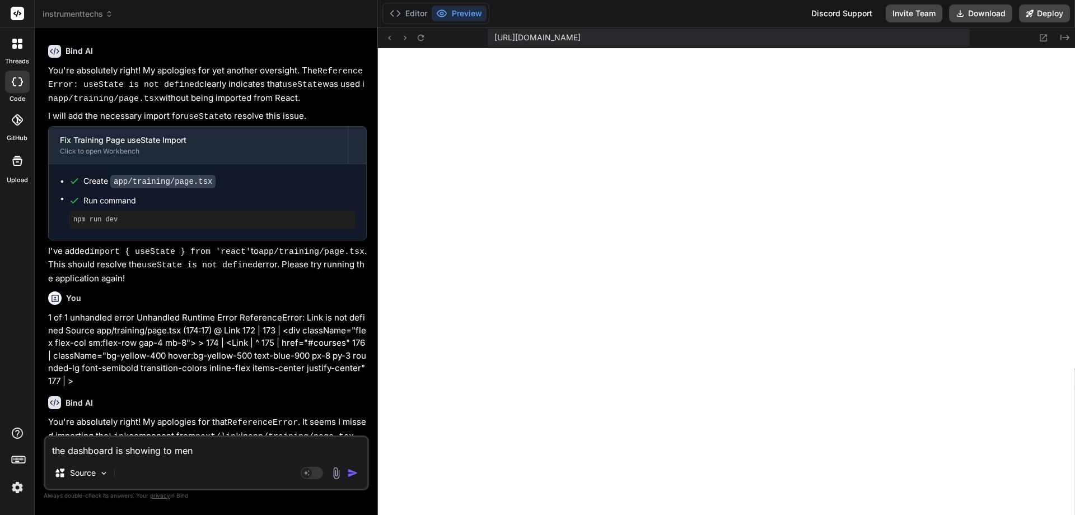
type textarea "the dashboard is showing to menu"
type textarea "x"
type textarea "the dashboard is showing to menu"
type textarea "x"
type textarea "the dashboard is showing to menu h"
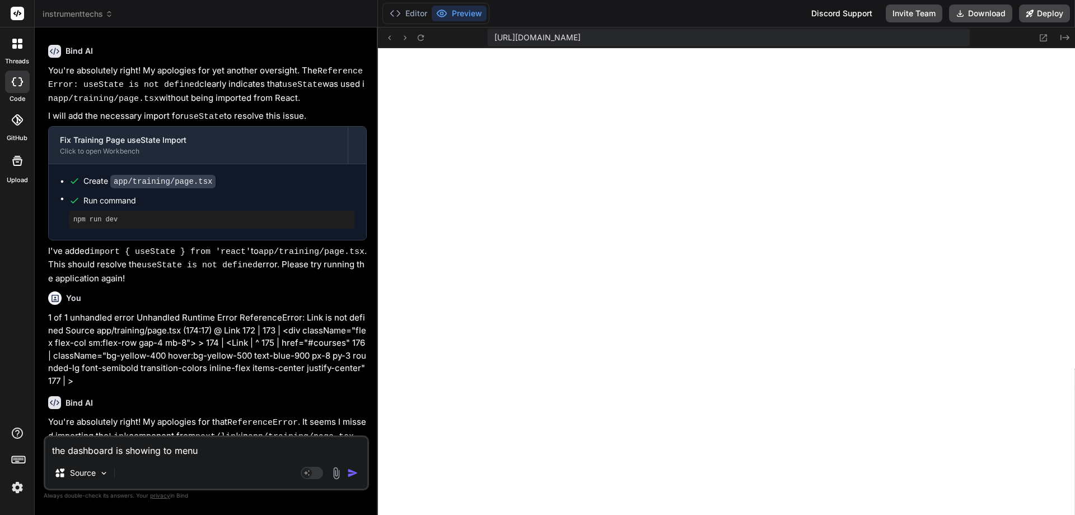
type textarea "x"
type textarea "the dashboard is showing to menu he"
type textarea "x"
type textarea "the dashboard is showing to menu hea"
type textarea "x"
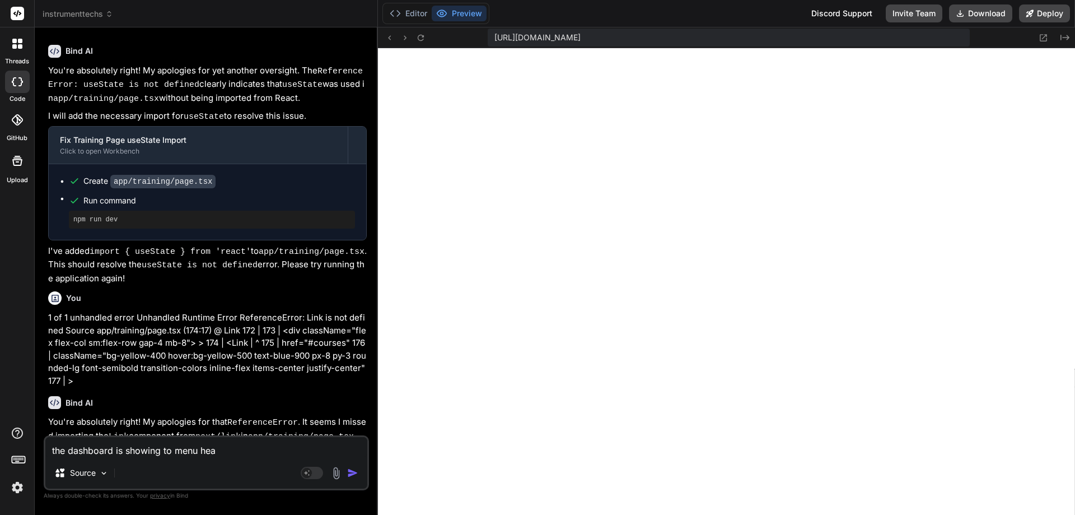
type textarea "the dashboard is showing to menu head"
type textarea "x"
type textarea "the dashboard is showing to menu heade"
type textarea "x"
type textarea "the dashboard is showing to menu header"
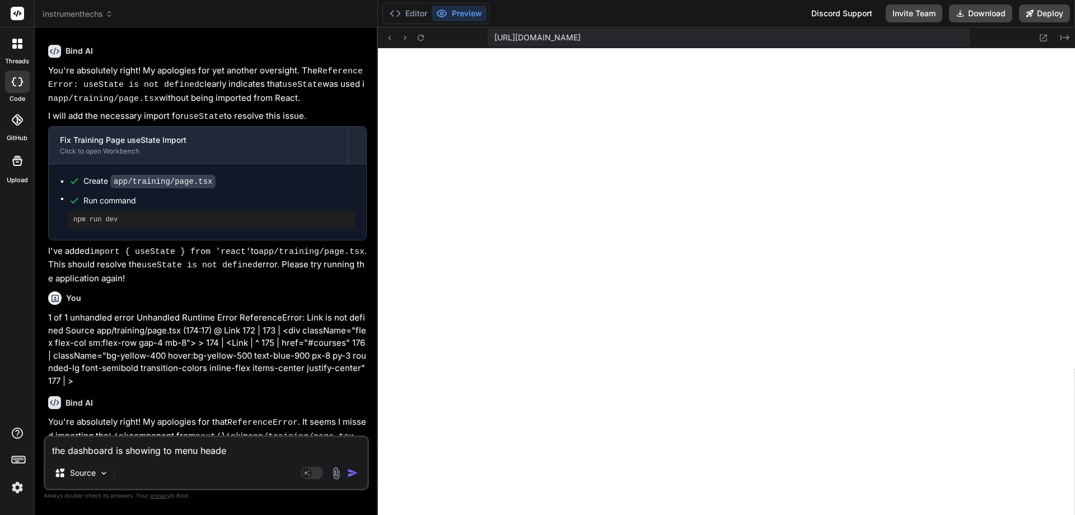
type textarea "x"
type textarea "the dashboard is showing to menu headers"
type textarea "x"
type textarea "the dashboard is showing to menu headers"
type textarea "x"
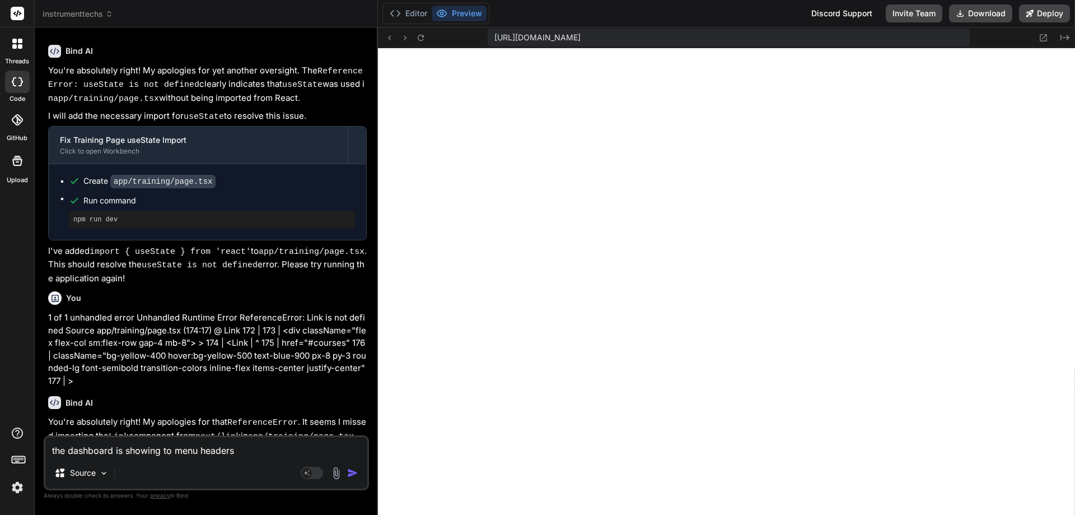
type textarea "the dashboard is showing to menu headers a"
type textarea "x"
type textarea "the dashboard is showing to menu headers an"
type textarea "x"
type textarea "the dashboard is showing to menu headers and"
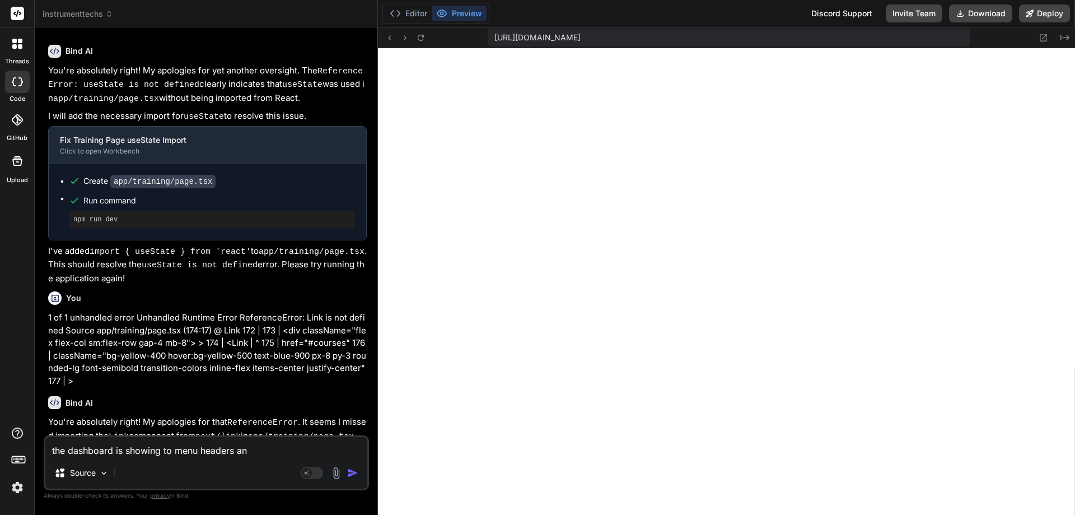
type textarea "x"
type textarea "the dashboard is showing to menu headers and"
type textarea "x"
type textarea "the dashboard is showing to menu headers and t"
type textarea "x"
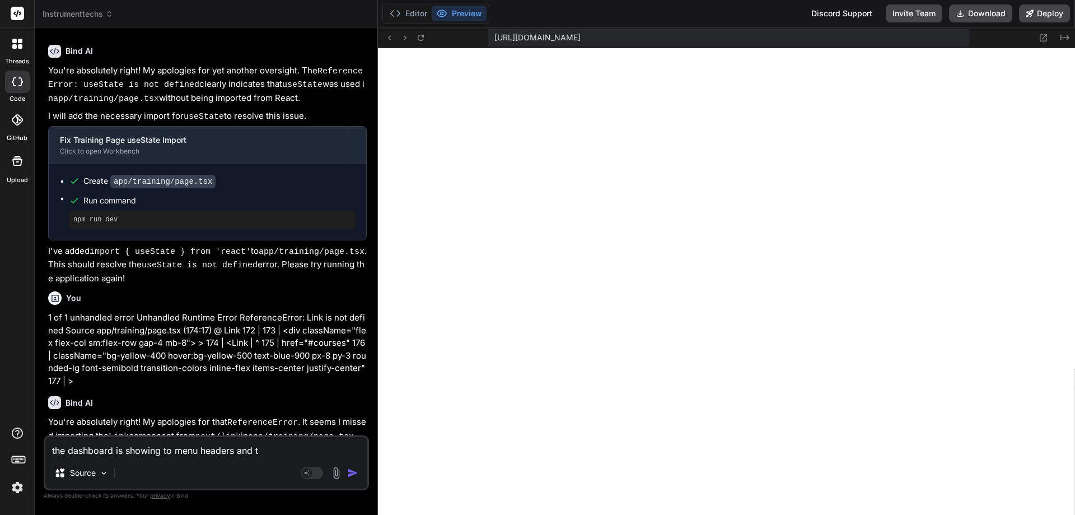
type textarea "the dashboard is showing to menu headers and tw"
type textarea "x"
type textarea "the dashboard is showing to menu headers and two"
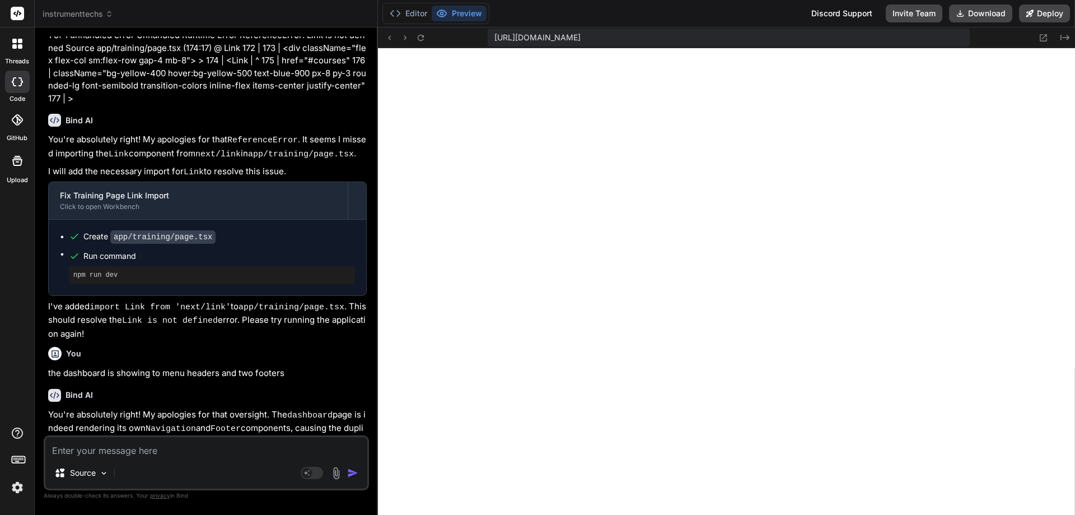
scroll to position [5294, 0]
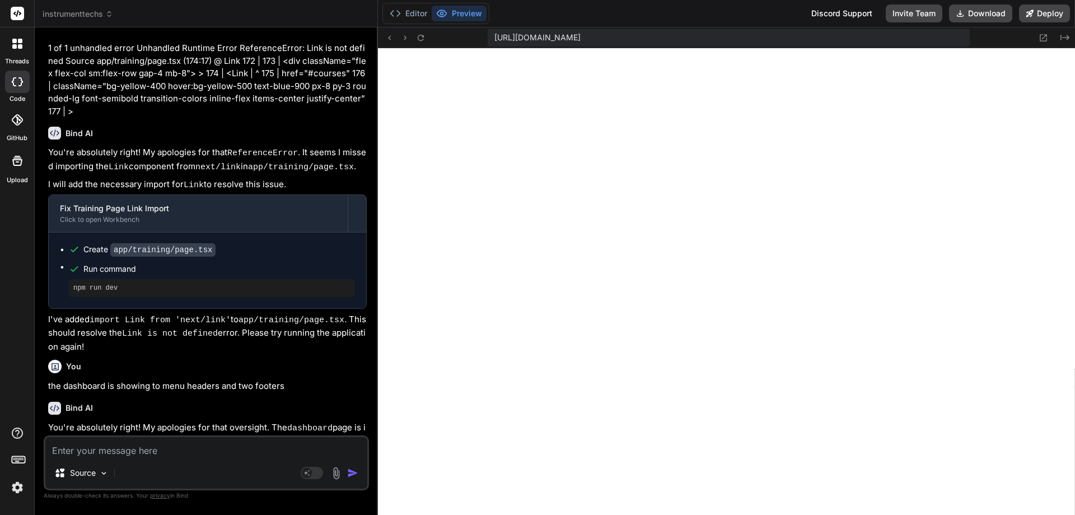
click at [230, 452] on textarea at bounding box center [206, 447] width 322 height 20
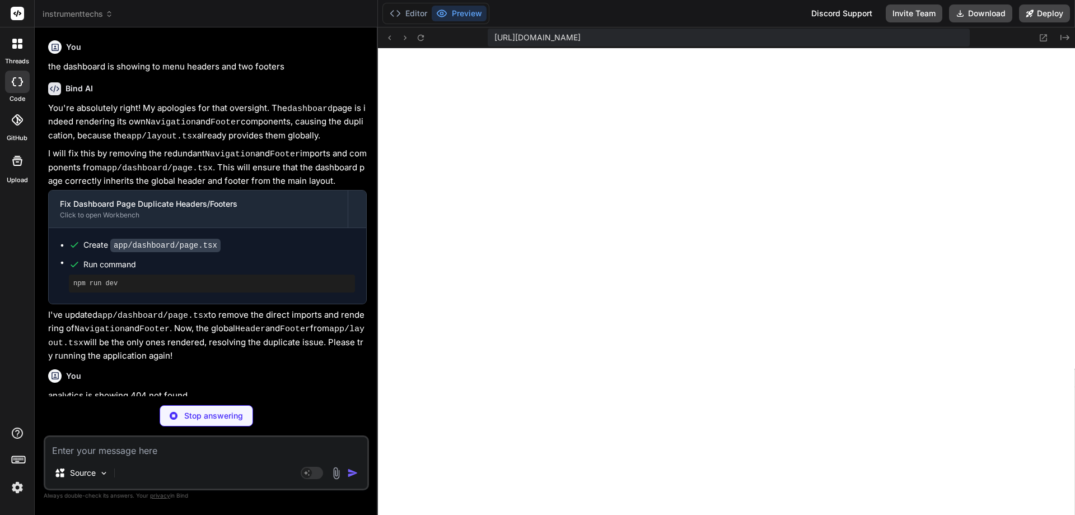
scroll to position [0, 472]
click at [117, 454] on textarea at bounding box center [206, 447] width 322 height 20
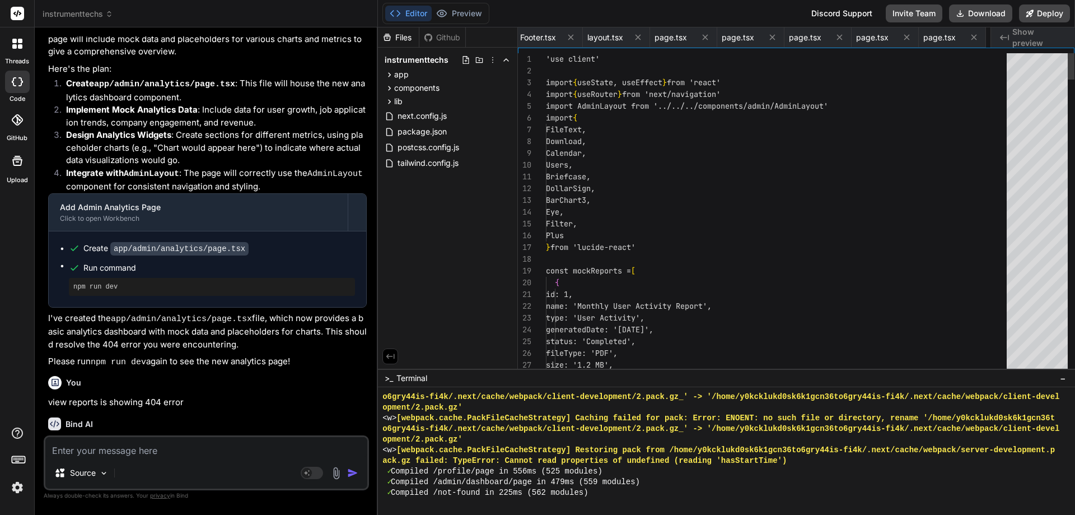
scroll to position [0, 539]
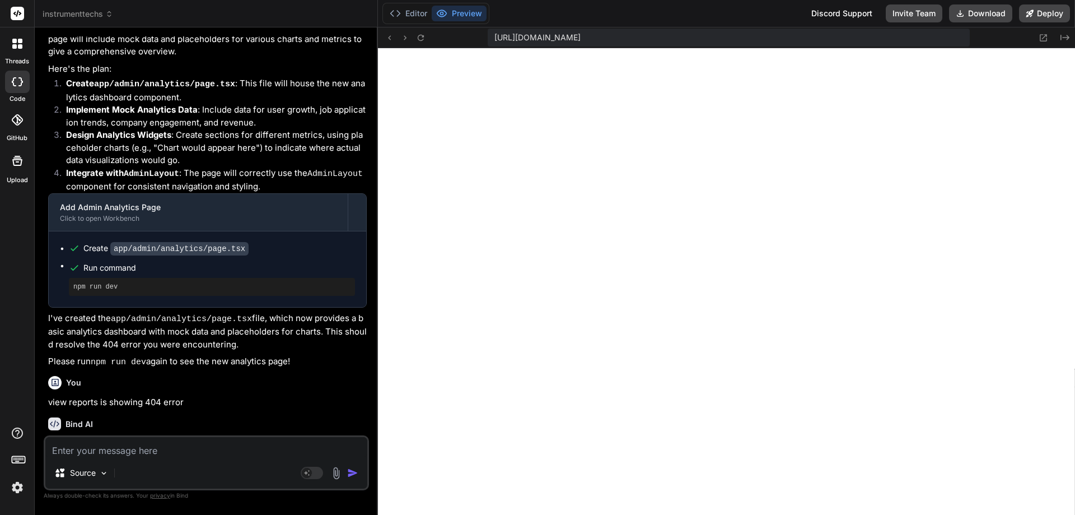
click at [186, 458] on div "Source Agent Mode. When this toggle is activated, AI automatically makes decisi…" at bounding box center [206, 462] width 325 height 55
drag, startPoint x: 186, startPoint y: 458, endPoint x: 133, endPoint y: 447, distance: 54.3
click at [133, 447] on textarea at bounding box center [206, 447] width 322 height 20
paste textarea "app/admin/reports/page.tsx (158:15) @ Search 156 | {/* Search */} 157 | <div cl…"
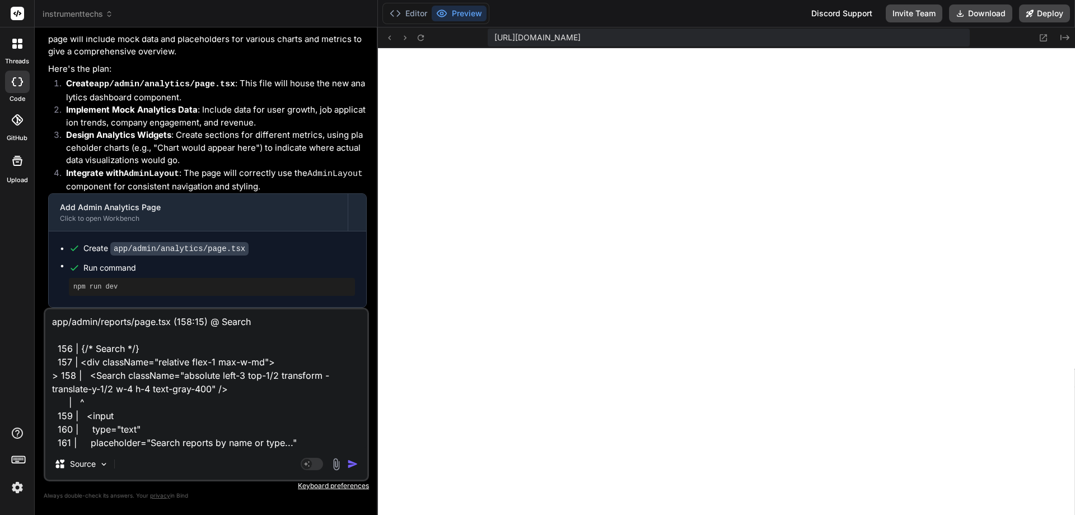
click at [355, 466] on img "button" at bounding box center [352, 463] width 11 height 11
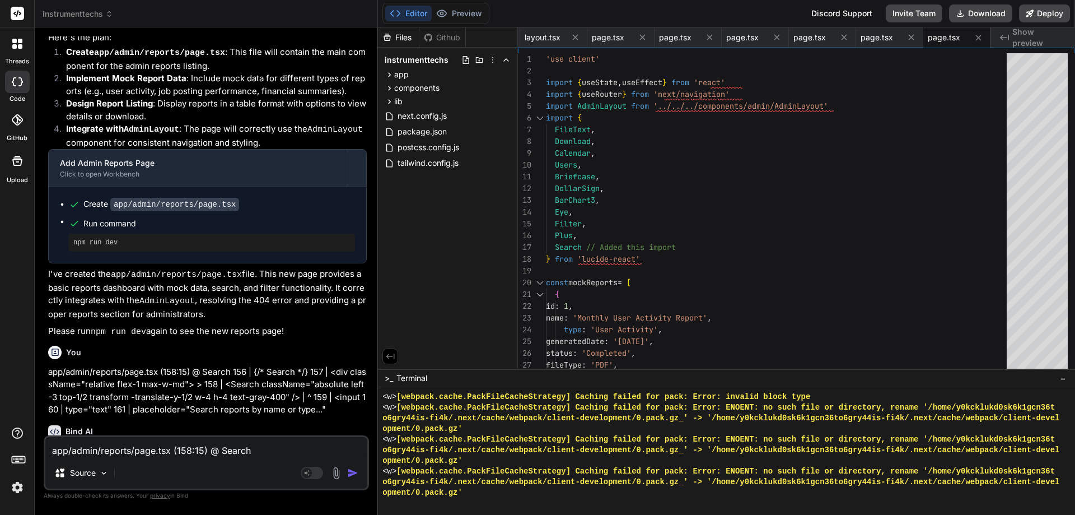
scroll to position [6750, 0]
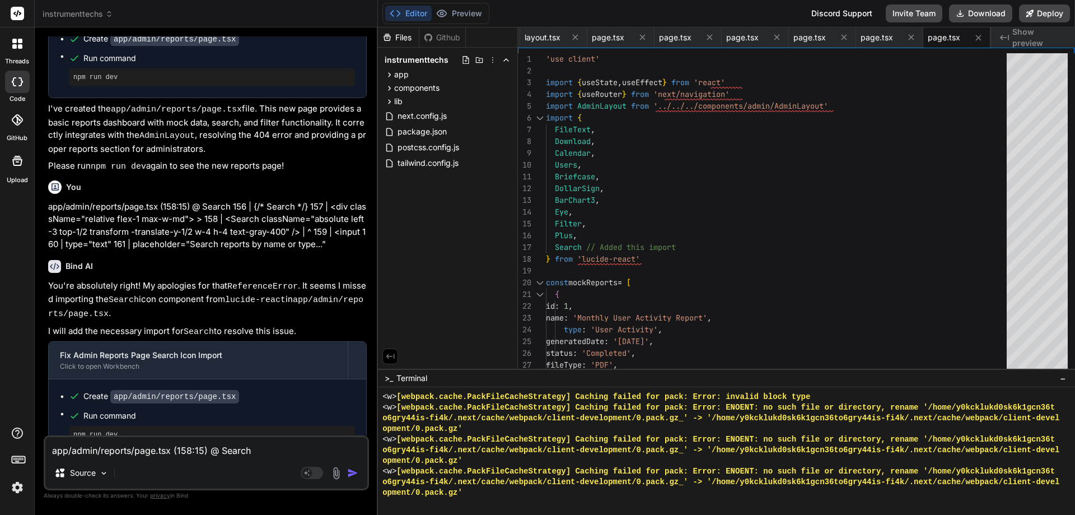
click at [212, 452] on textarea "app/admin/reports/page.tsx (158:15) @ Search 156 | {/* Search */} 157 | <div cl…" at bounding box center [206, 447] width 322 height 20
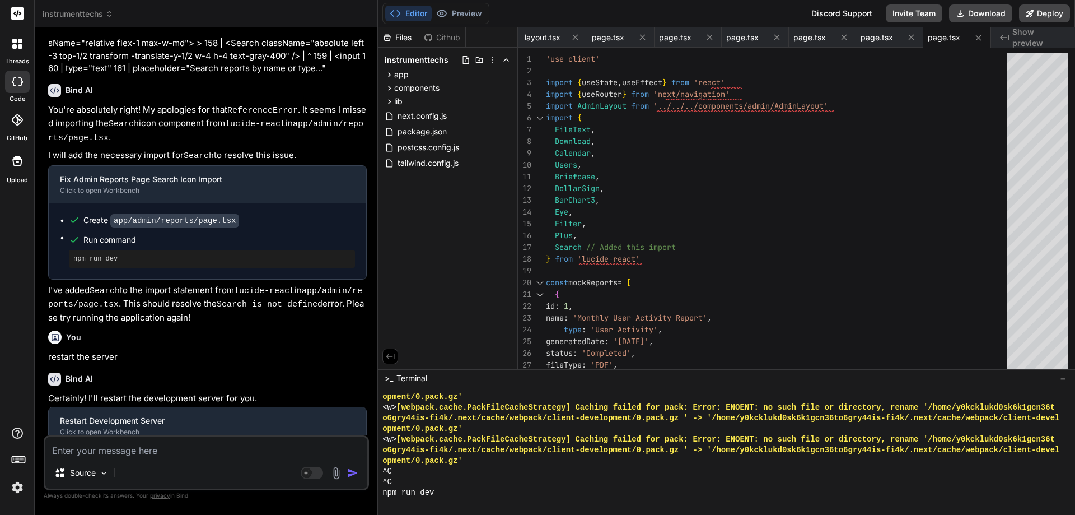
scroll to position [6928, 0]
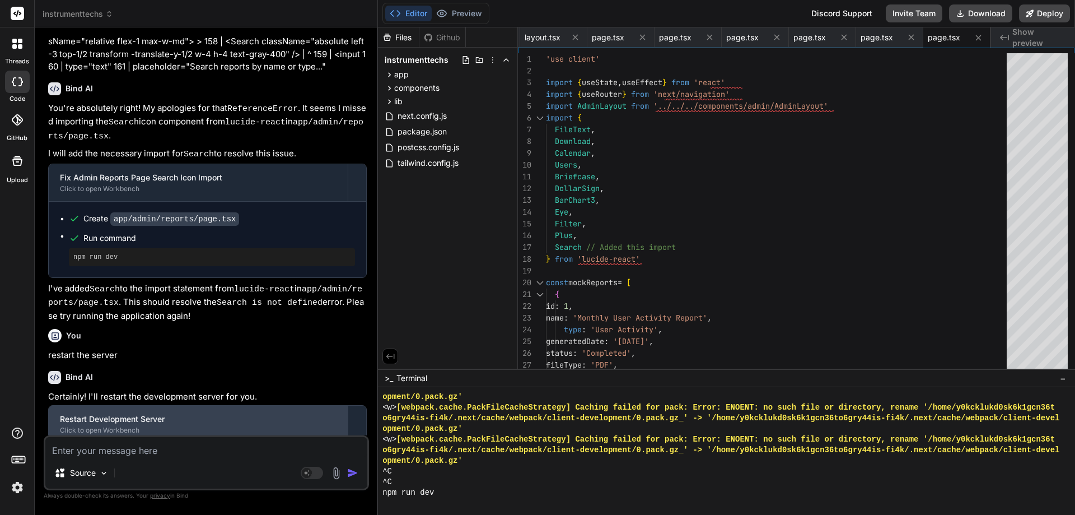
click at [153, 413] on div "Restart Development Server" at bounding box center [198, 418] width 277 height 11
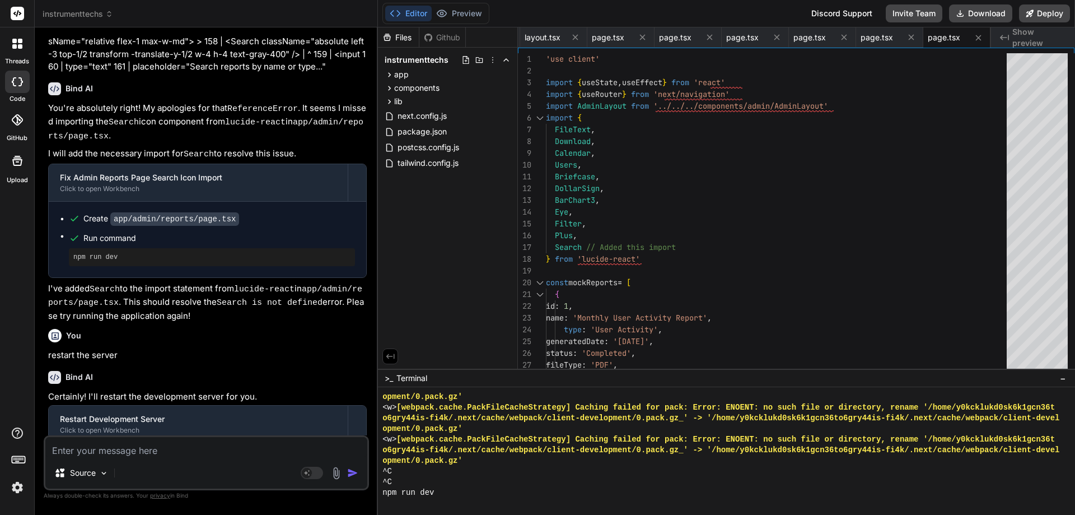
click at [1013, 38] on span "Show preview" at bounding box center [1039, 37] width 54 height 22
click at [110, 477] on pre "npm run dev" at bounding box center [211, 481] width 277 height 9
click at [88, 456] on span "Run command" at bounding box center [219, 461] width 272 height 11
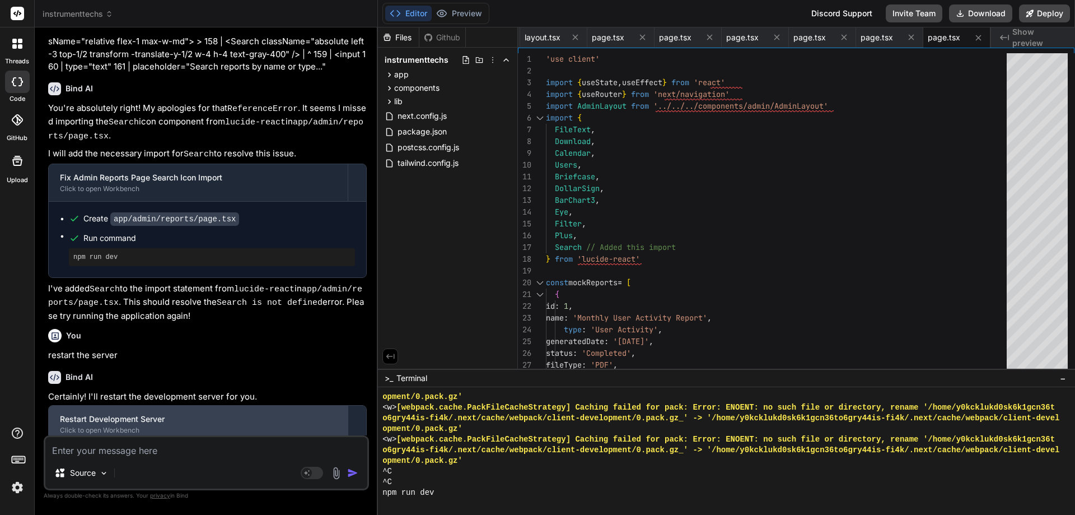
click at [176, 413] on div "Restart Development Server" at bounding box center [198, 418] width 277 height 11
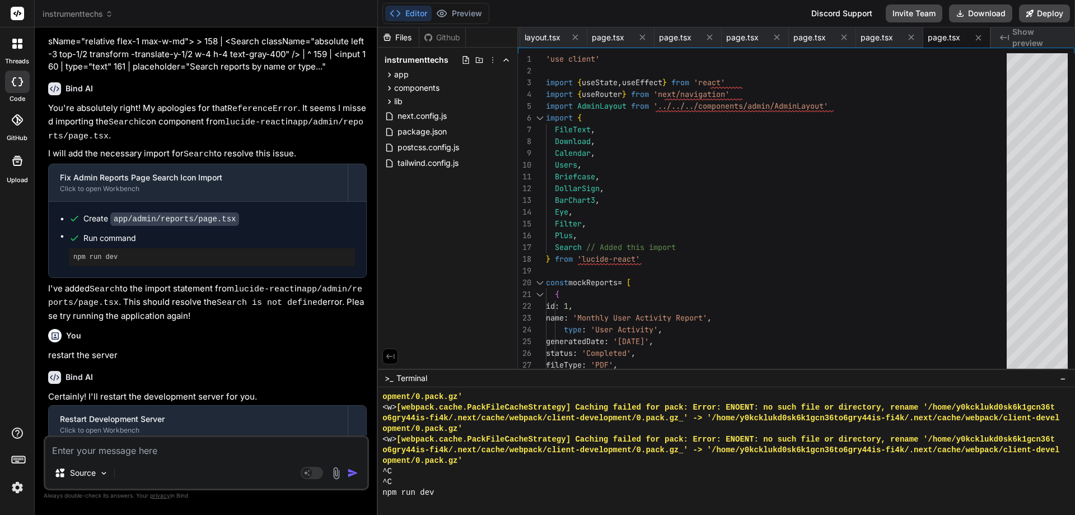
click at [152, 456] on span "Run command" at bounding box center [219, 461] width 272 height 11
click at [982, 38] on icon at bounding box center [979, 38] width 10 height 10
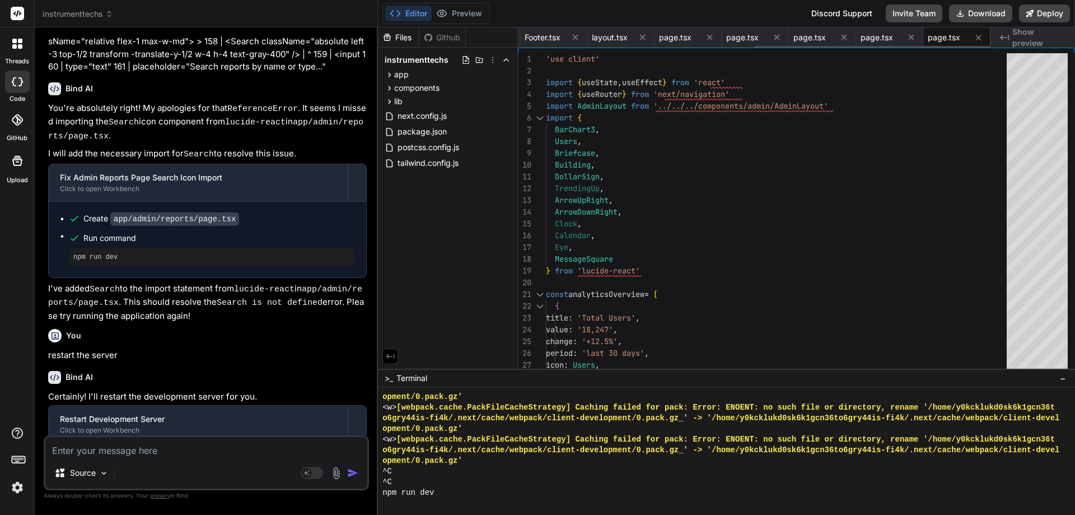
click at [982, 38] on icon at bounding box center [979, 38] width 10 height 10
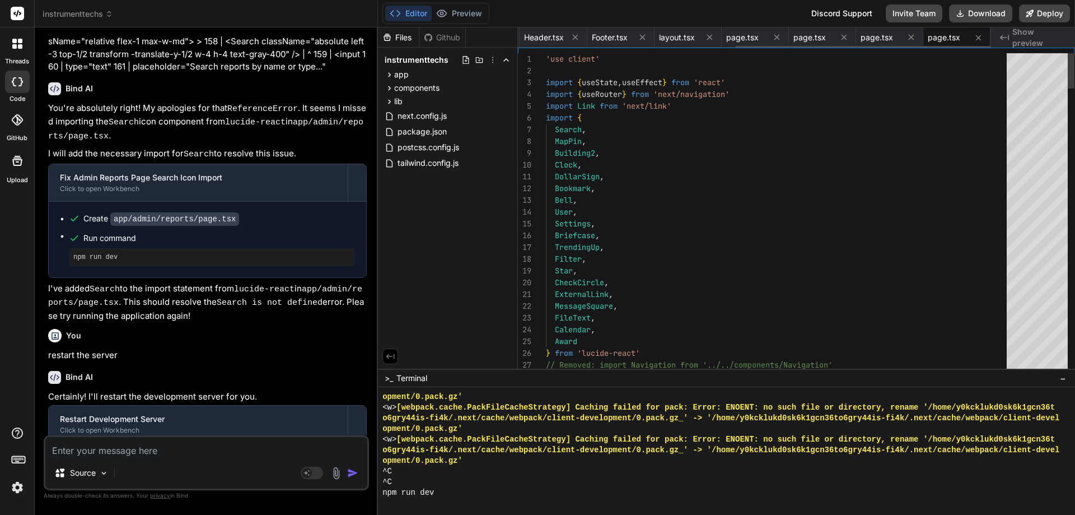
click at [982, 38] on icon at bounding box center [979, 38] width 10 height 10
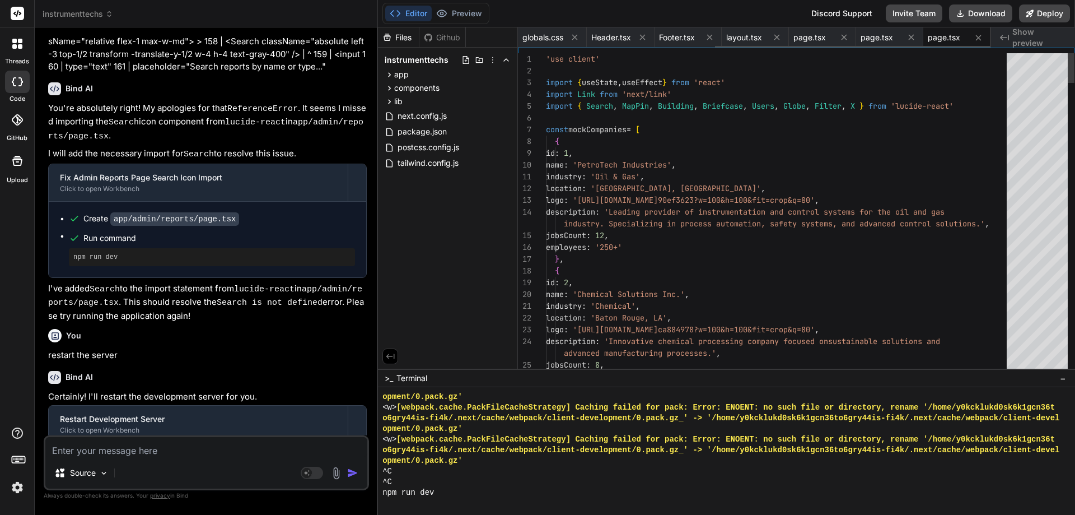
click at [982, 38] on icon at bounding box center [979, 38] width 10 height 10
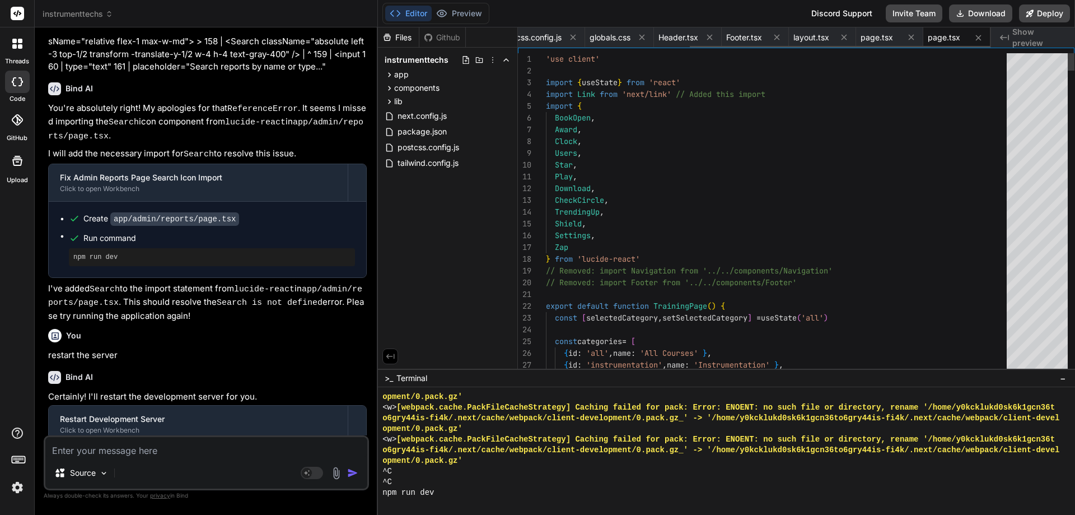
click at [982, 38] on icon at bounding box center [979, 38] width 10 height 10
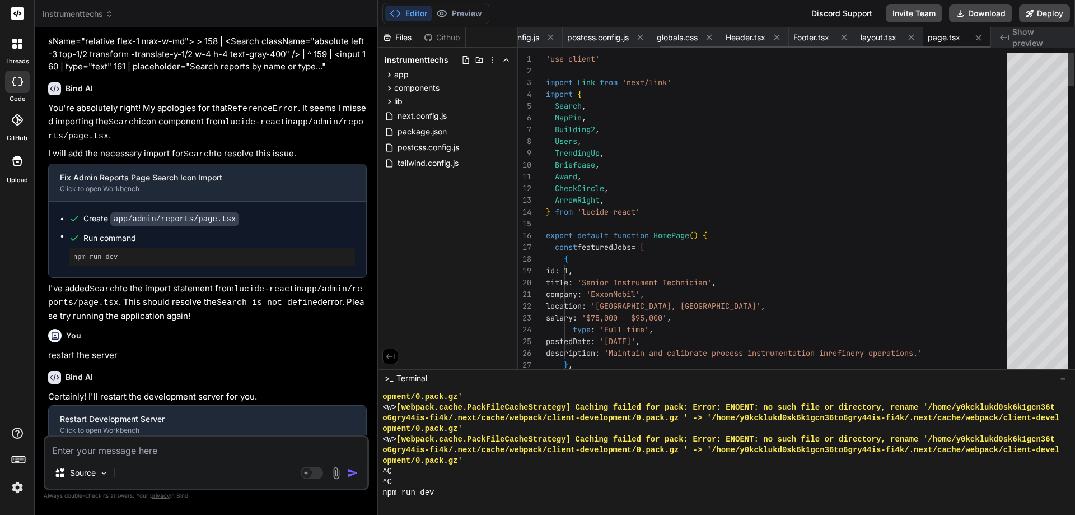
click at [982, 38] on icon at bounding box center [979, 38] width 10 height 10
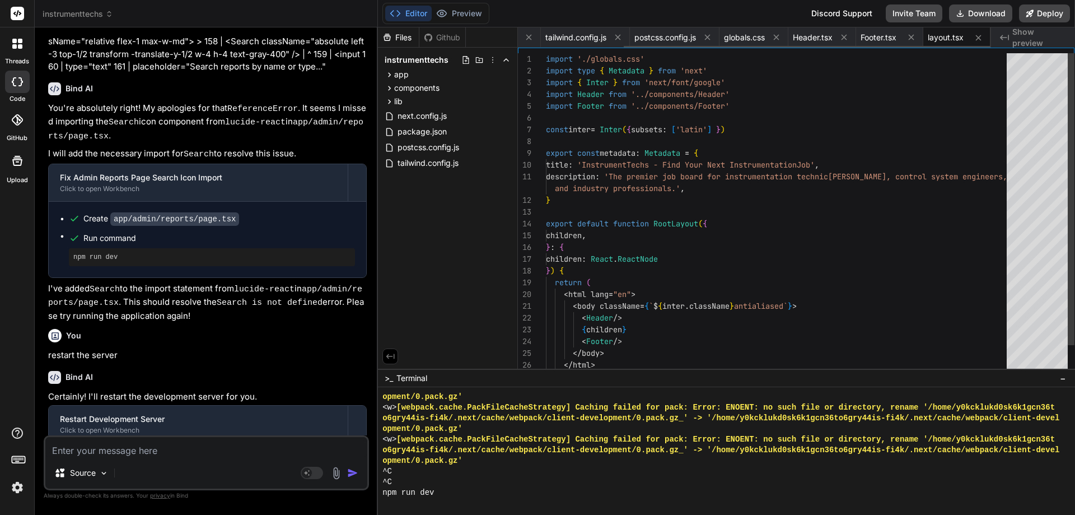
click at [982, 38] on icon at bounding box center [979, 38] width 10 height 10
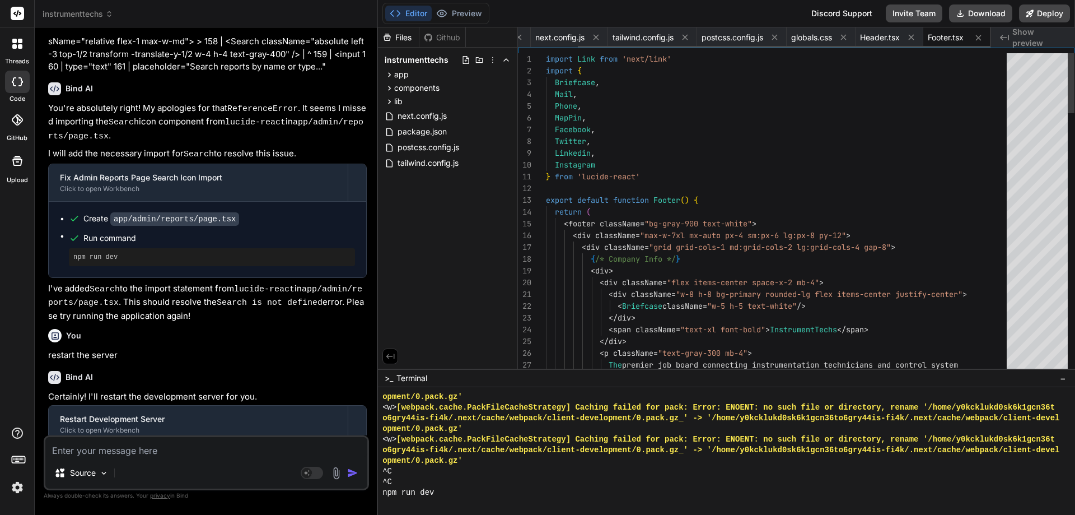
click at [982, 38] on icon at bounding box center [979, 38] width 10 height 10
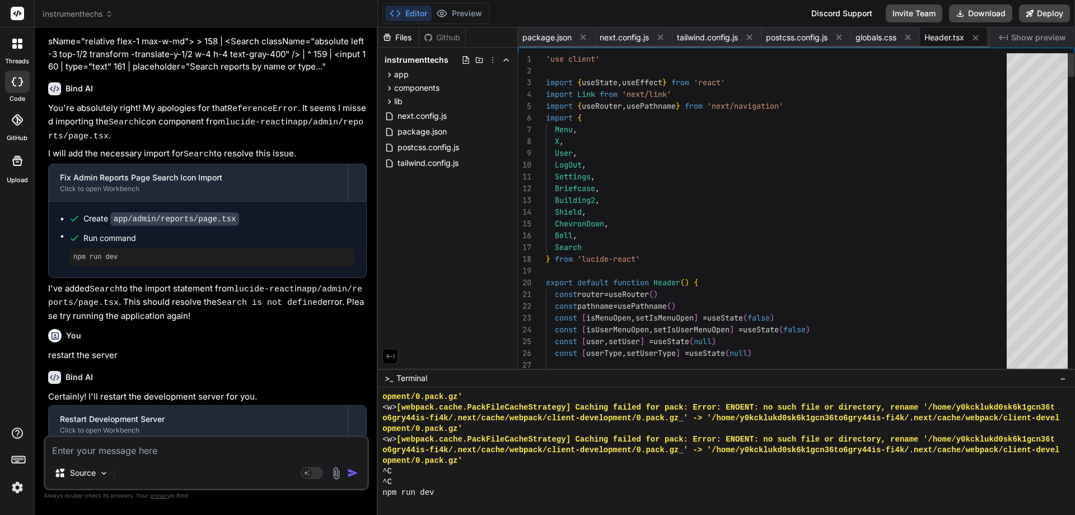
scroll to position [0, 2]
click at [981, 38] on icon at bounding box center [976, 38] width 10 height 10
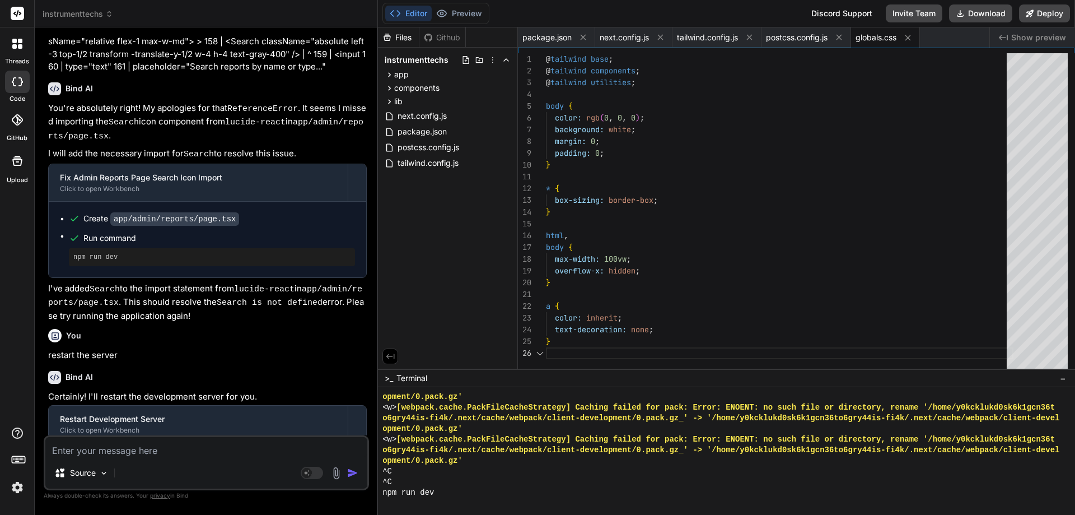
scroll to position [0, 0]
click at [982, 38] on div "package.json next.config.js tailwind.config.js postcss.config.js globals.css" at bounding box center [754, 37] width 472 height 20
click at [913, 40] on icon at bounding box center [908, 38] width 10 height 10
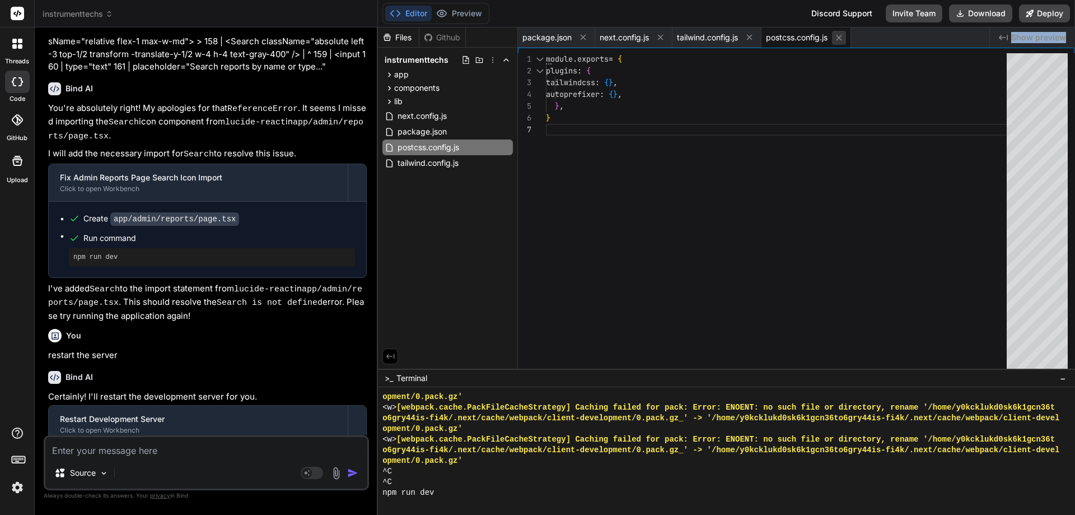
click at [846, 36] on button at bounding box center [839, 38] width 14 height 14
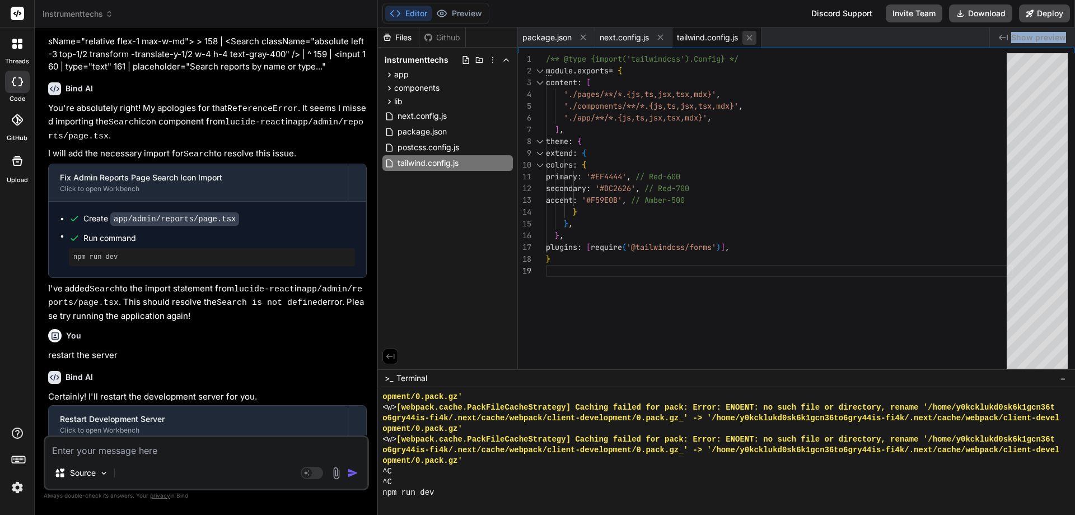
click at [754, 36] on icon at bounding box center [750, 38] width 10 height 10
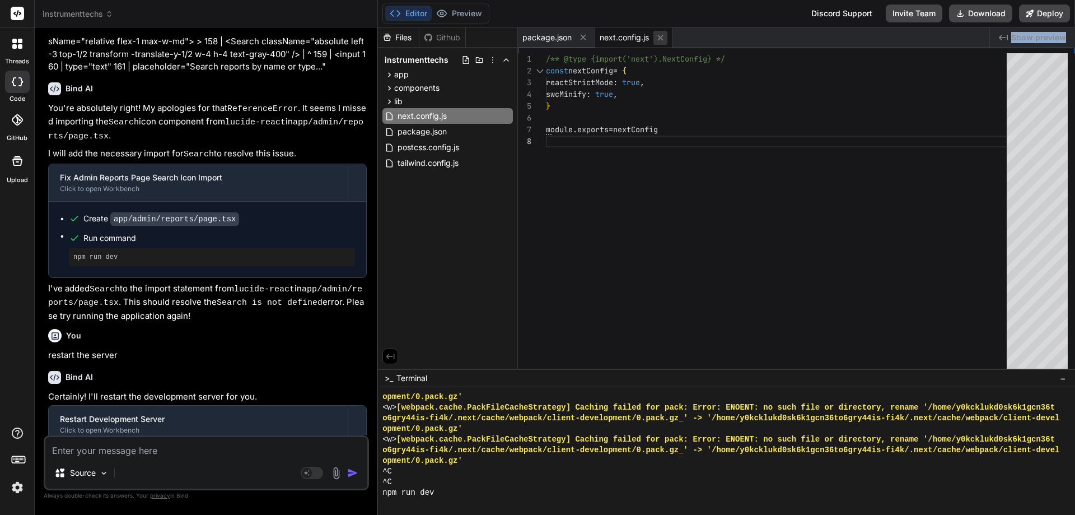
click at [659, 35] on icon at bounding box center [661, 38] width 10 height 10
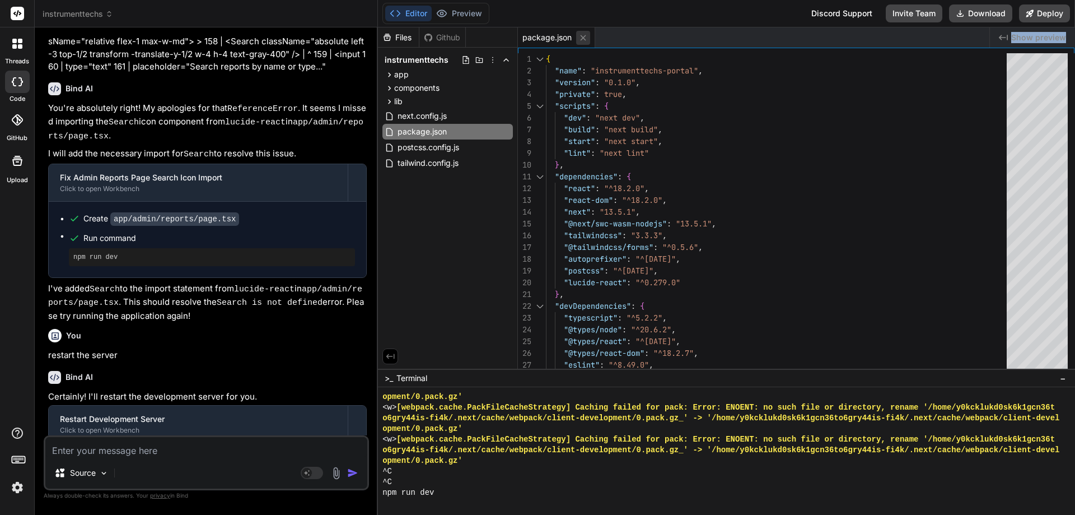
click at [588, 36] on icon at bounding box center [583, 38] width 10 height 10
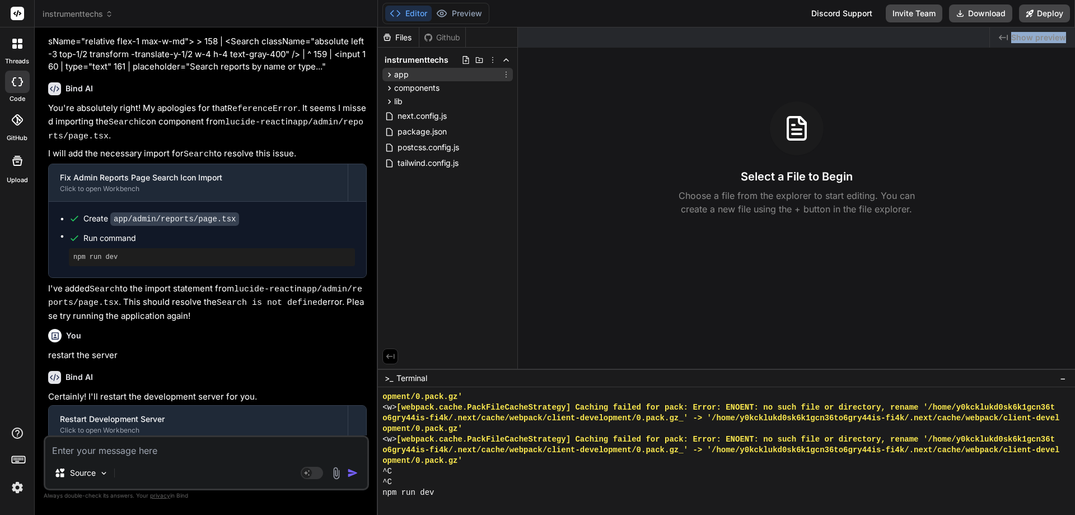
click at [414, 72] on div "app" at bounding box center [447, 74] width 130 height 13
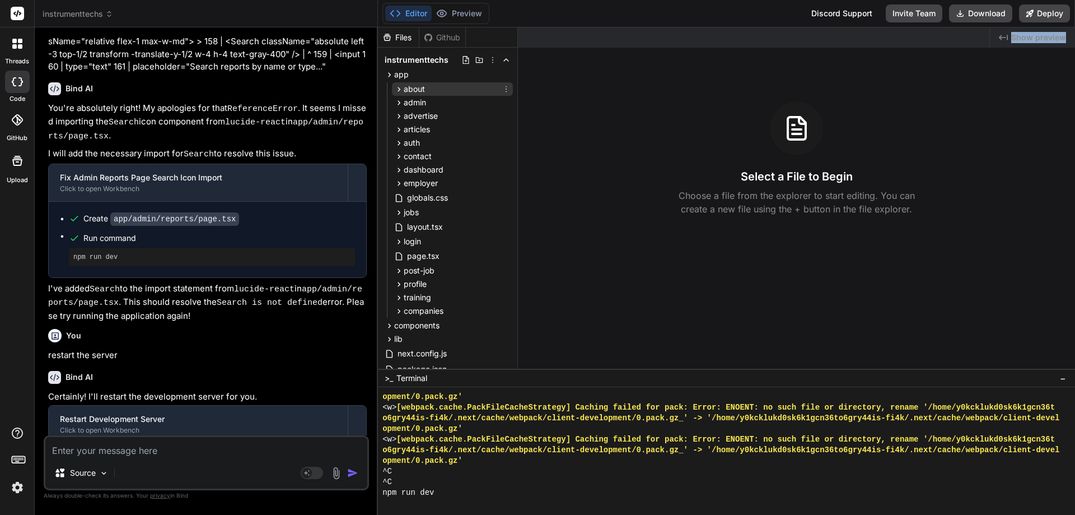
click at [468, 87] on div "about" at bounding box center [452, 88] width 121 height 13
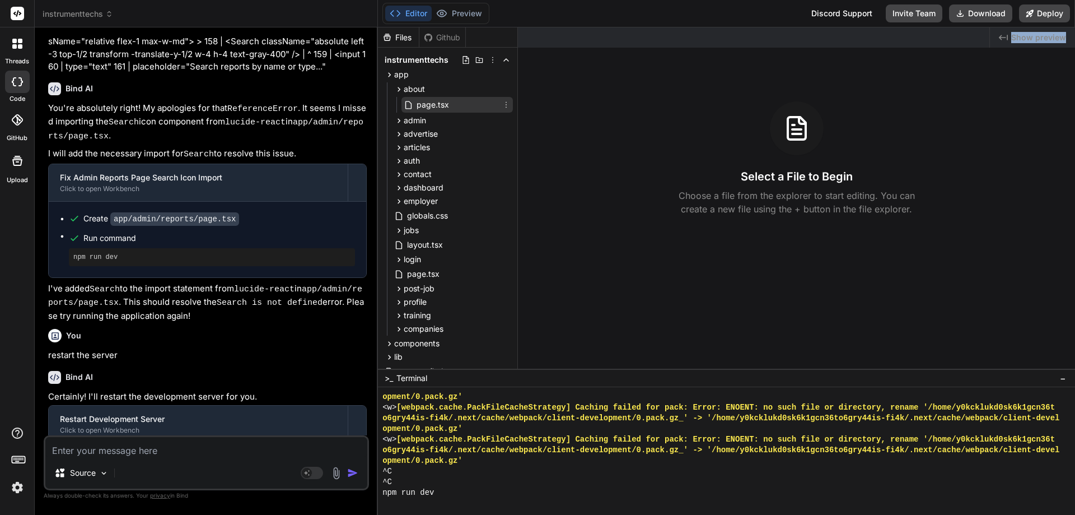
click at [434, 101] on span "page.tsx" at bounding box center [433, 104] width 35 height 13
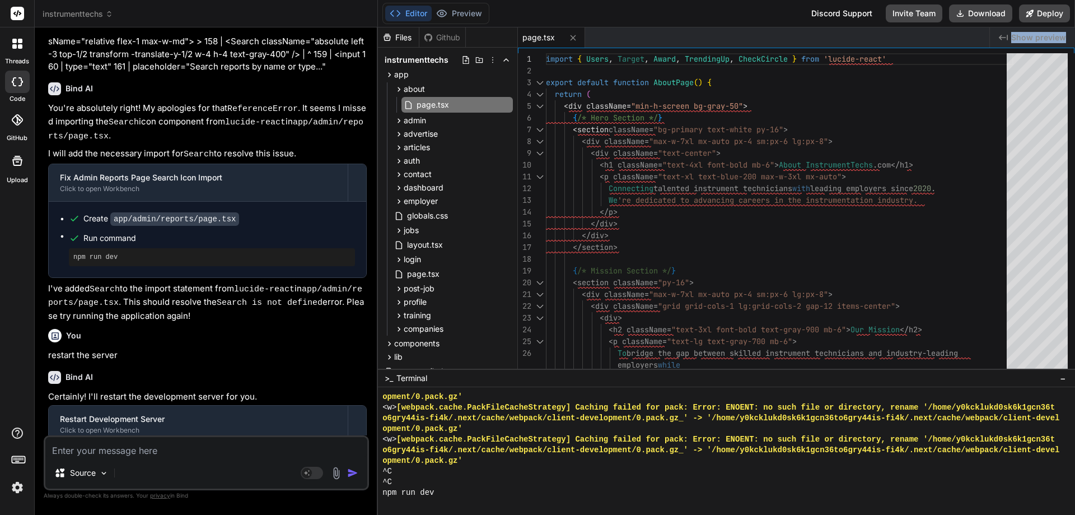
click at [1014, 39] on span "Show preview" at bounding box center [1038, 37] width 55 height 11
click at [90, 18] on span "instrumenttechs" at bounding box center [78, 13] width 71 height 11
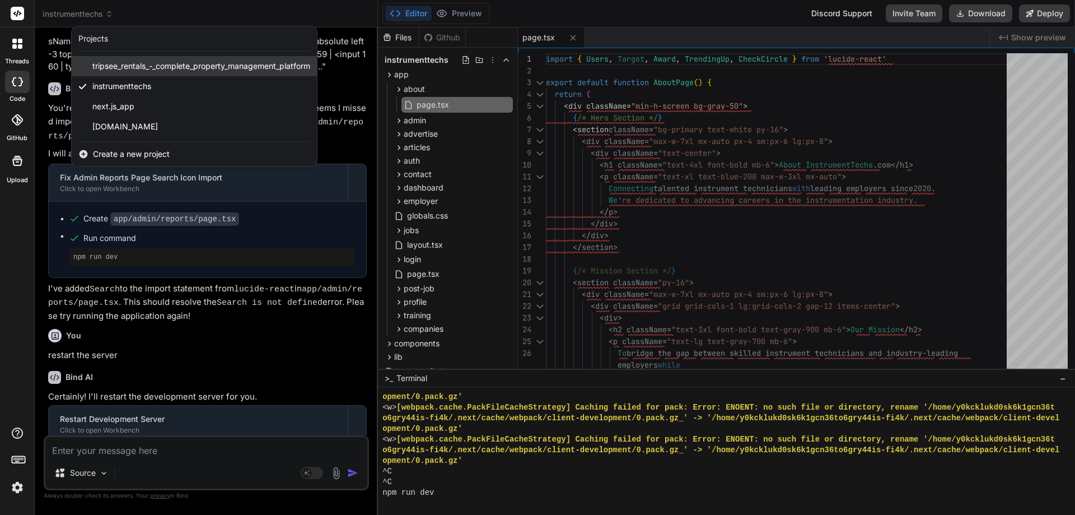
click at [111, 65] on span "tripsee_rentals_-_complete_property_management_platform" at bounding box center [201, 65] width 218 height 11
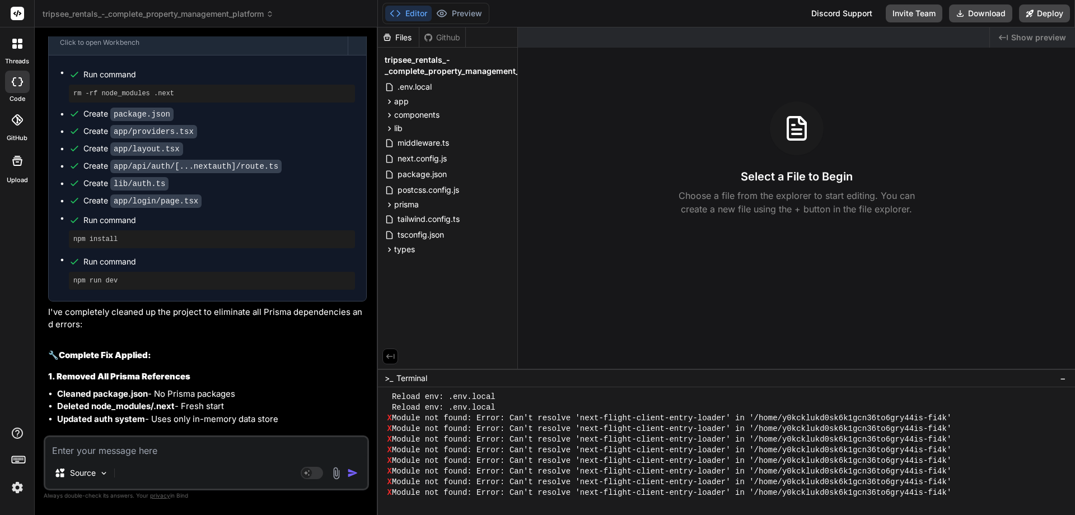
scroll to position [4842, 0]
